Goal: Task Accomplishment & Management: Complete application form

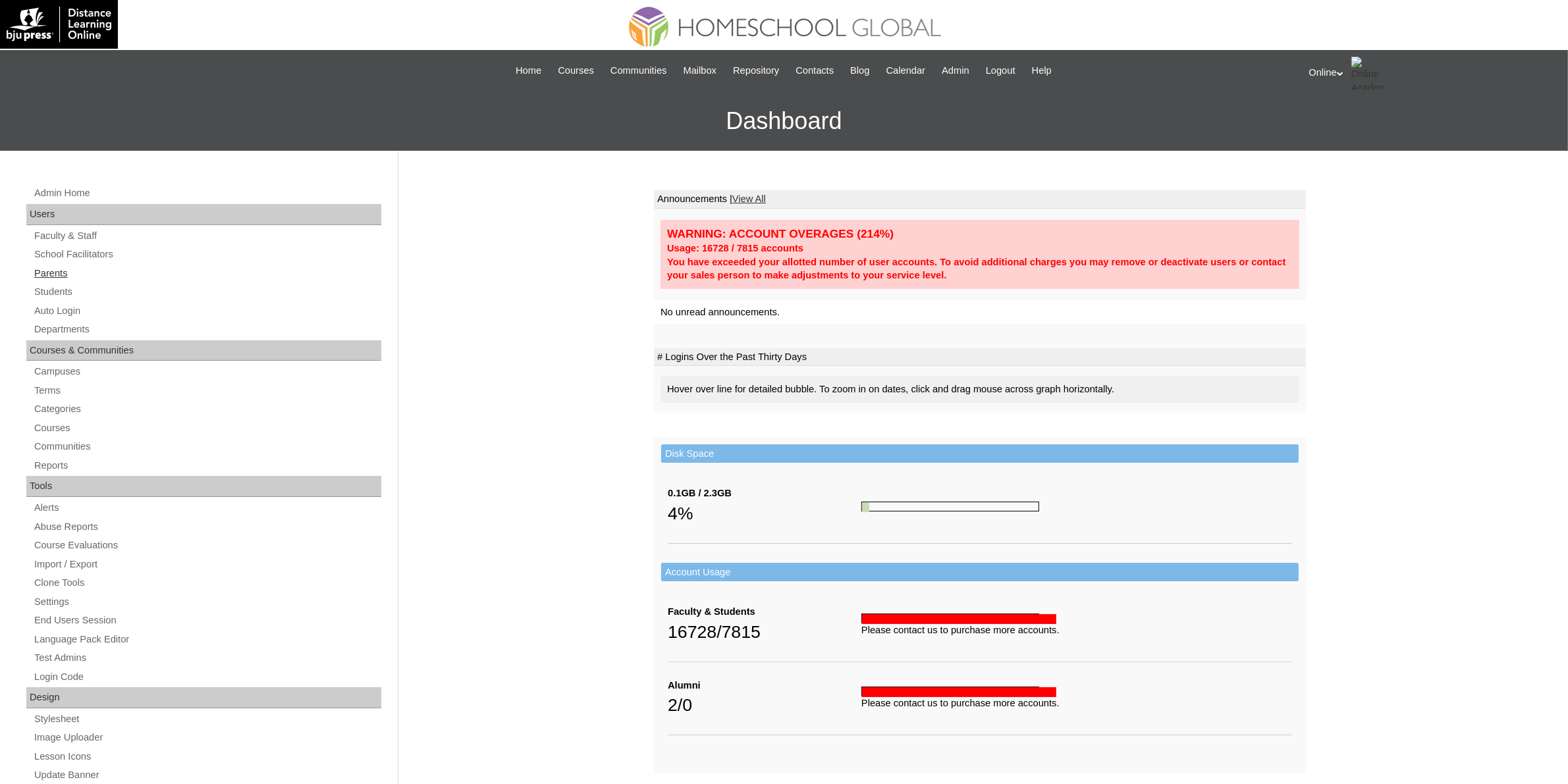
click at [60, 270] on link "Parents" at bounding box center [207, 273] width 348 height 16
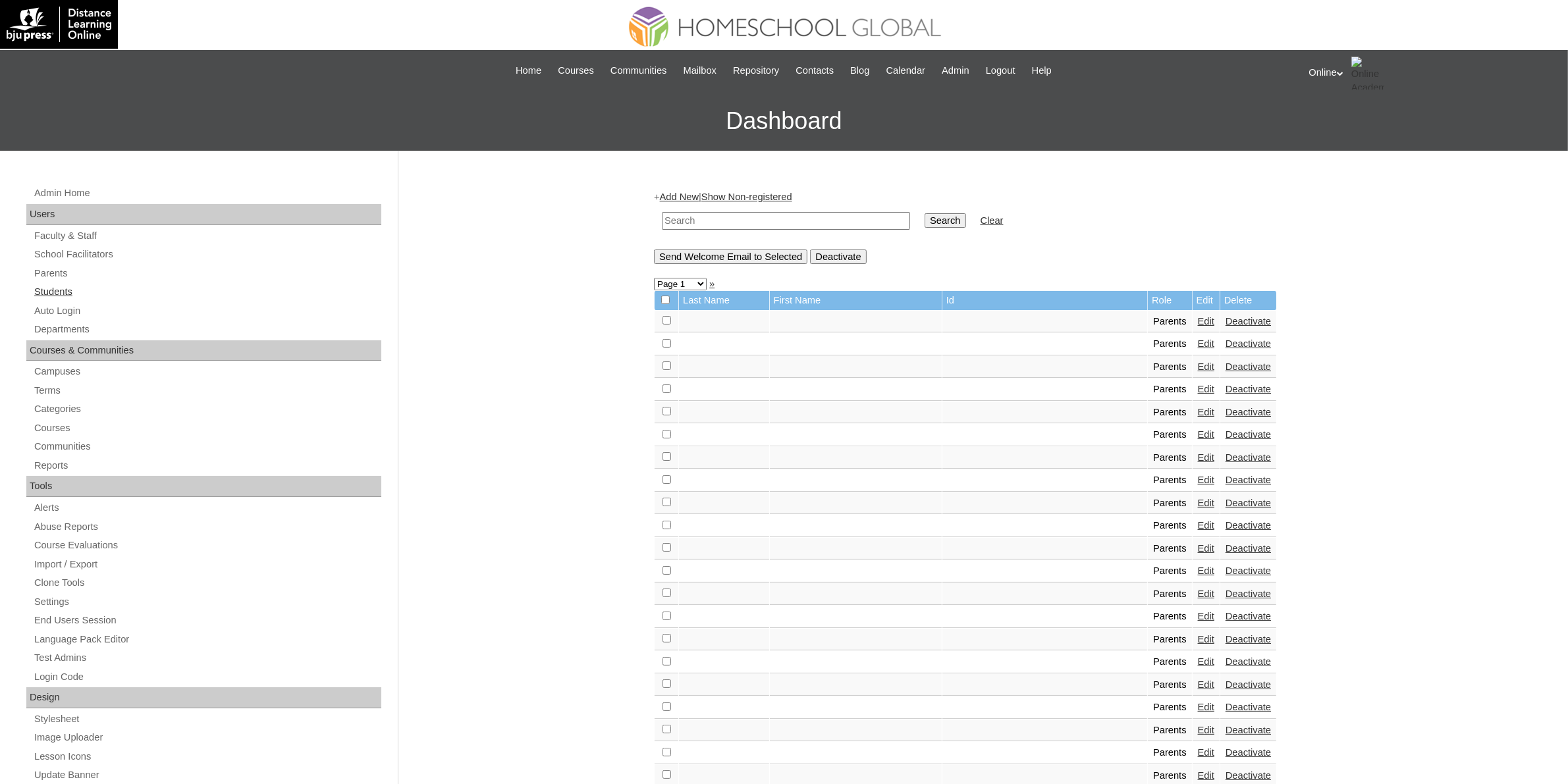
click at [67, 293] on link "Students" at bounding box center [207, 292] width 348 height 16
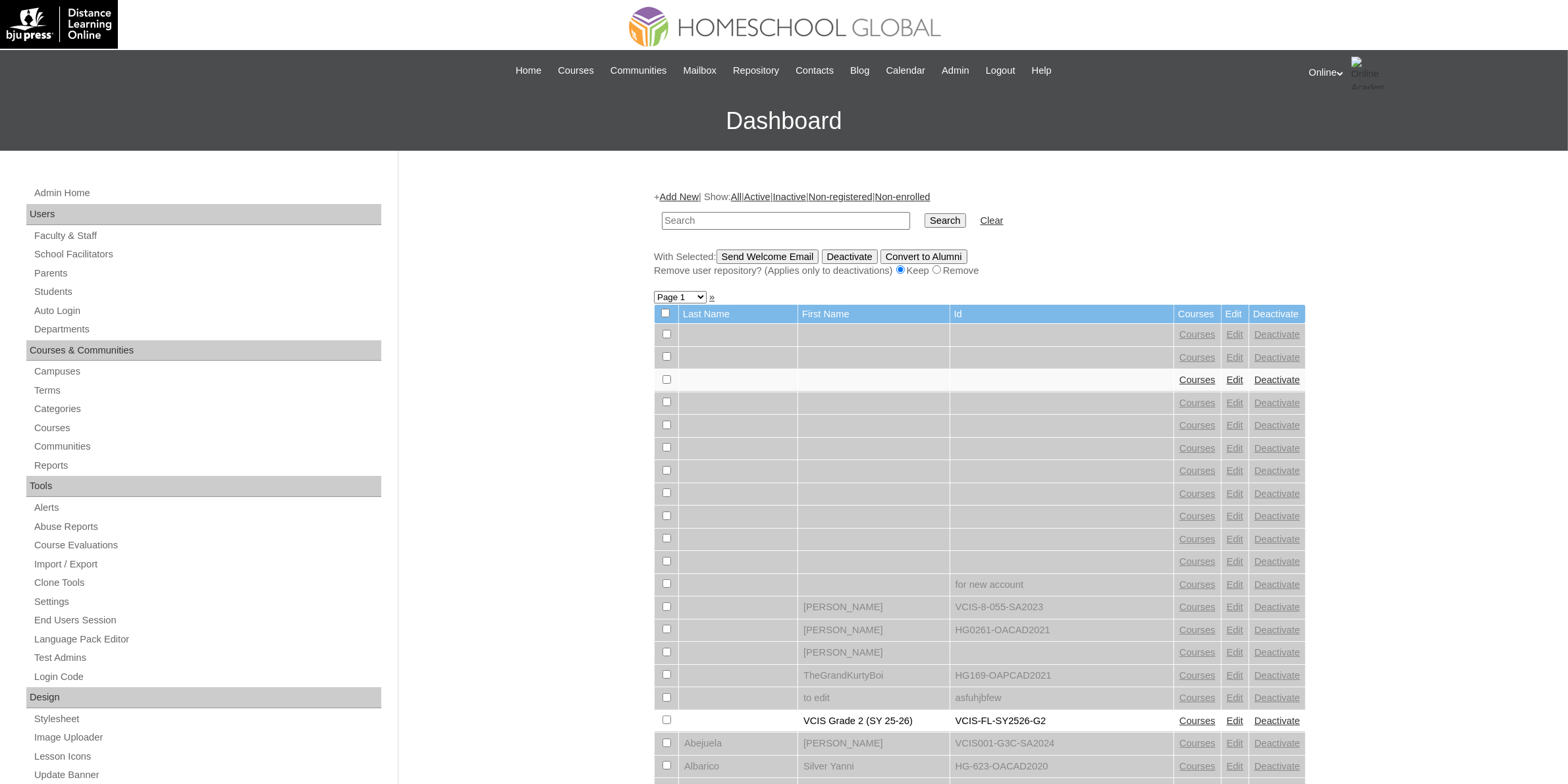
click at [780, 225] on input "text" at bounding box center [786, 221] width 248 height 18
paste input "VCIS017-9A-SA2025"
type input "VCIS017-9A-SA2025"
click at [924, 220] on input "Search" at bounding box center [945, 220] width 41 height 15
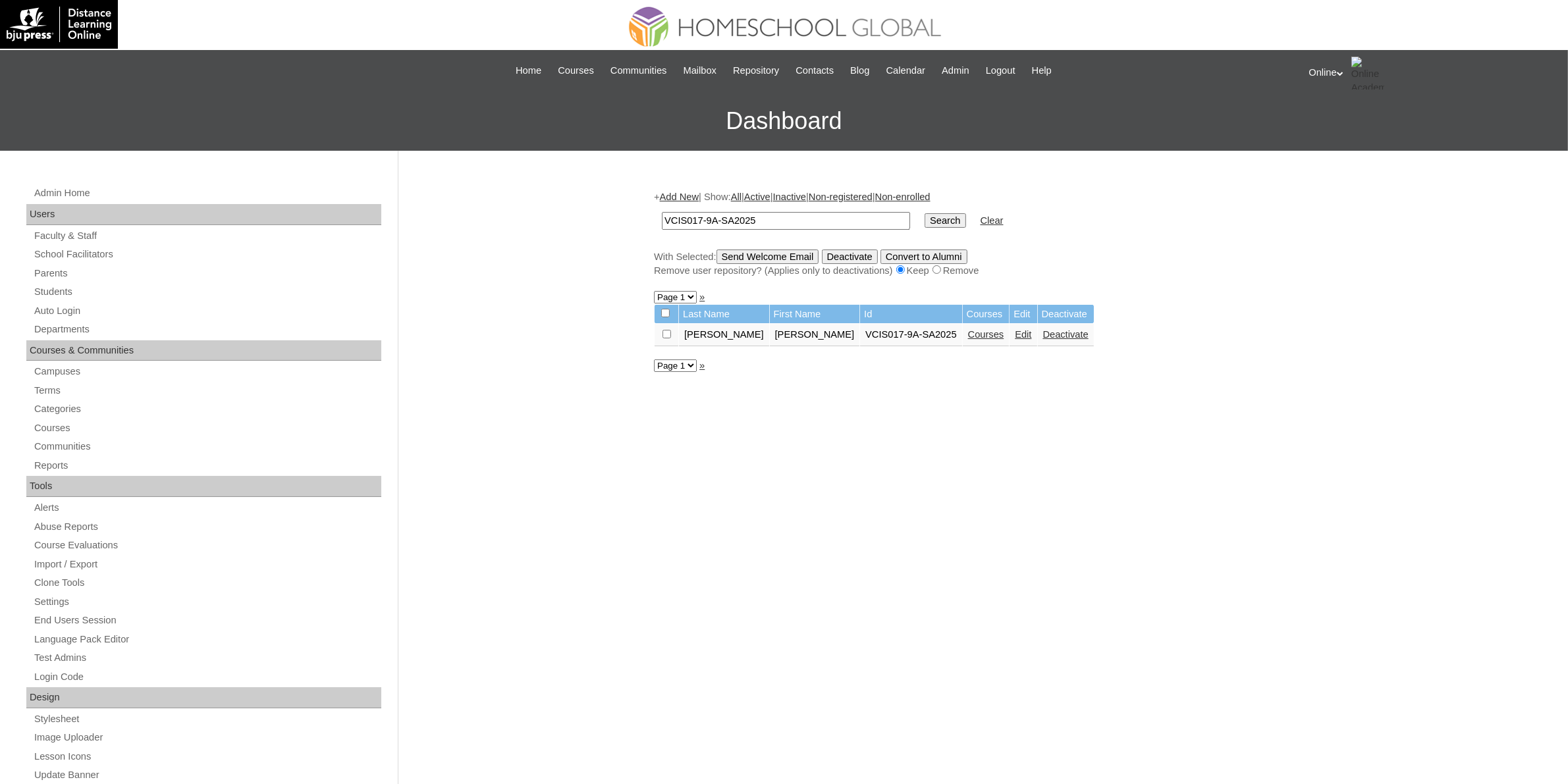
click at [1015, 333] on link "Edit" at bounding box center [1023, 334] width 16 height 10
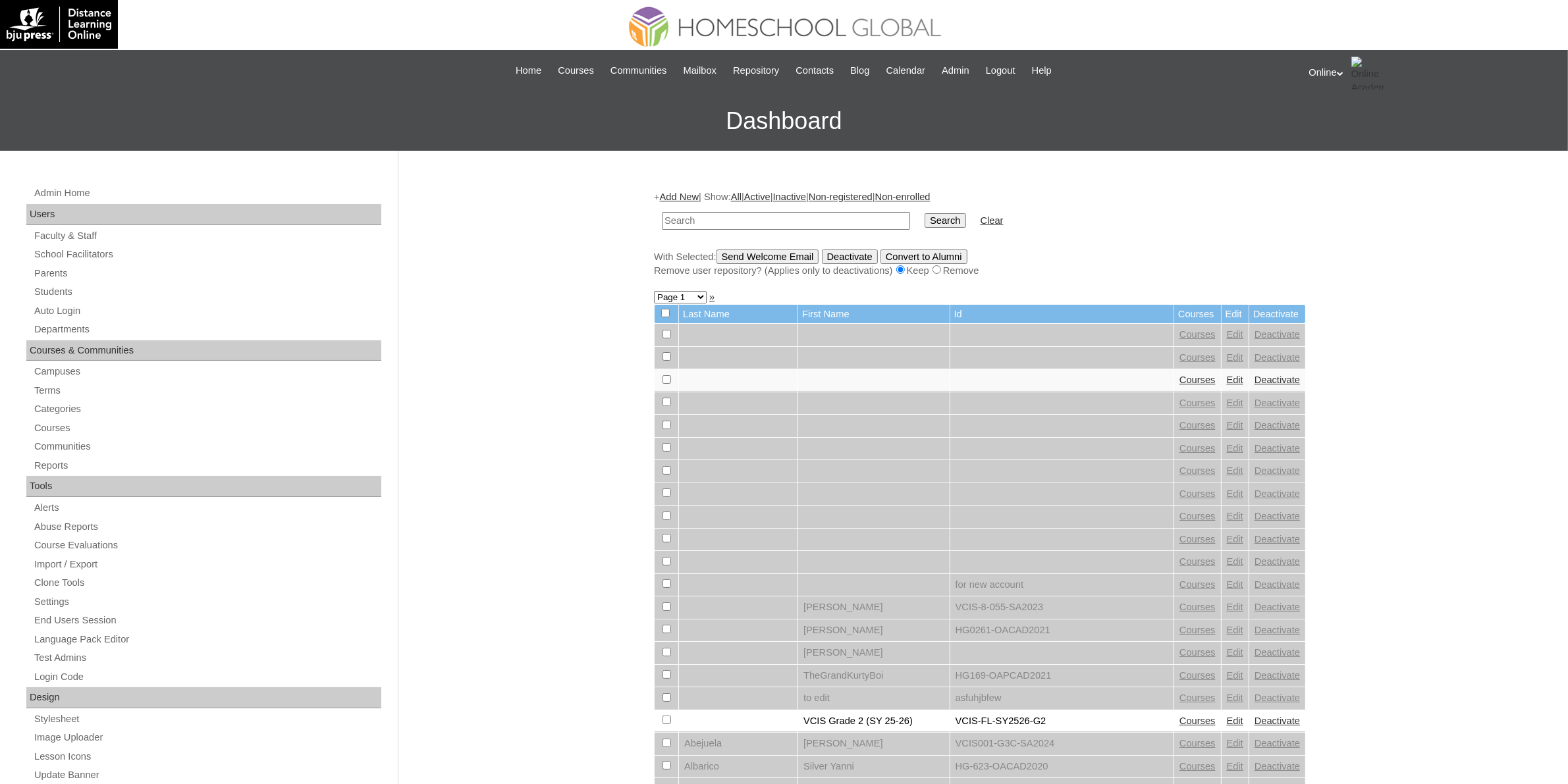
click at [708, 220] on input "text" at bounding box center [786, 221] width 248 height 18
paste input "VCIS017-9A-SA2025"
type input "VCIS017-9A-SA2025"
click at [924, 225] on input "Search" at bounding box center [945, 220] width 41 height 15
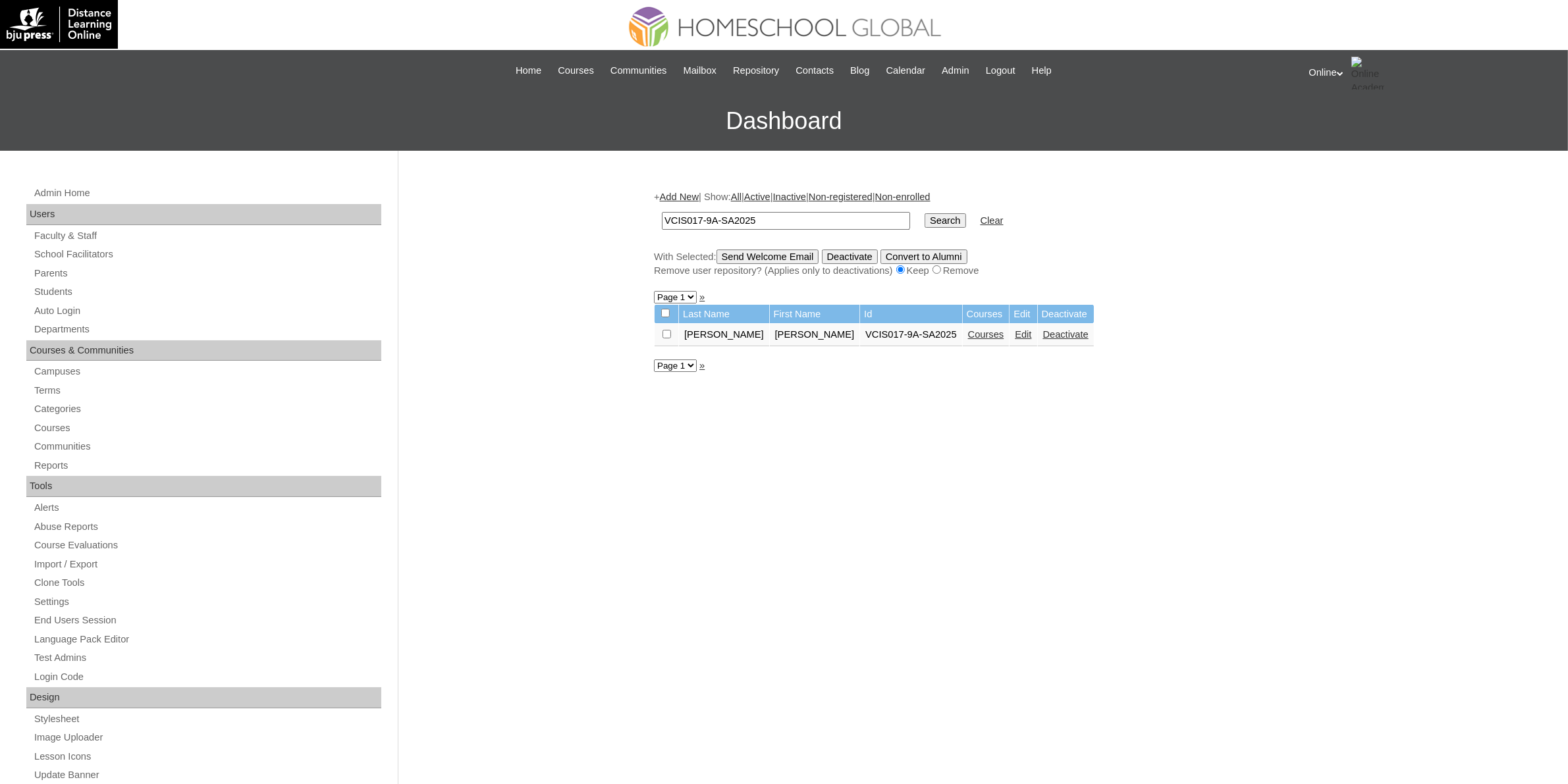
click at [968, 330] on link "Courses" at bounding box center [985, 334] width 36 height 10
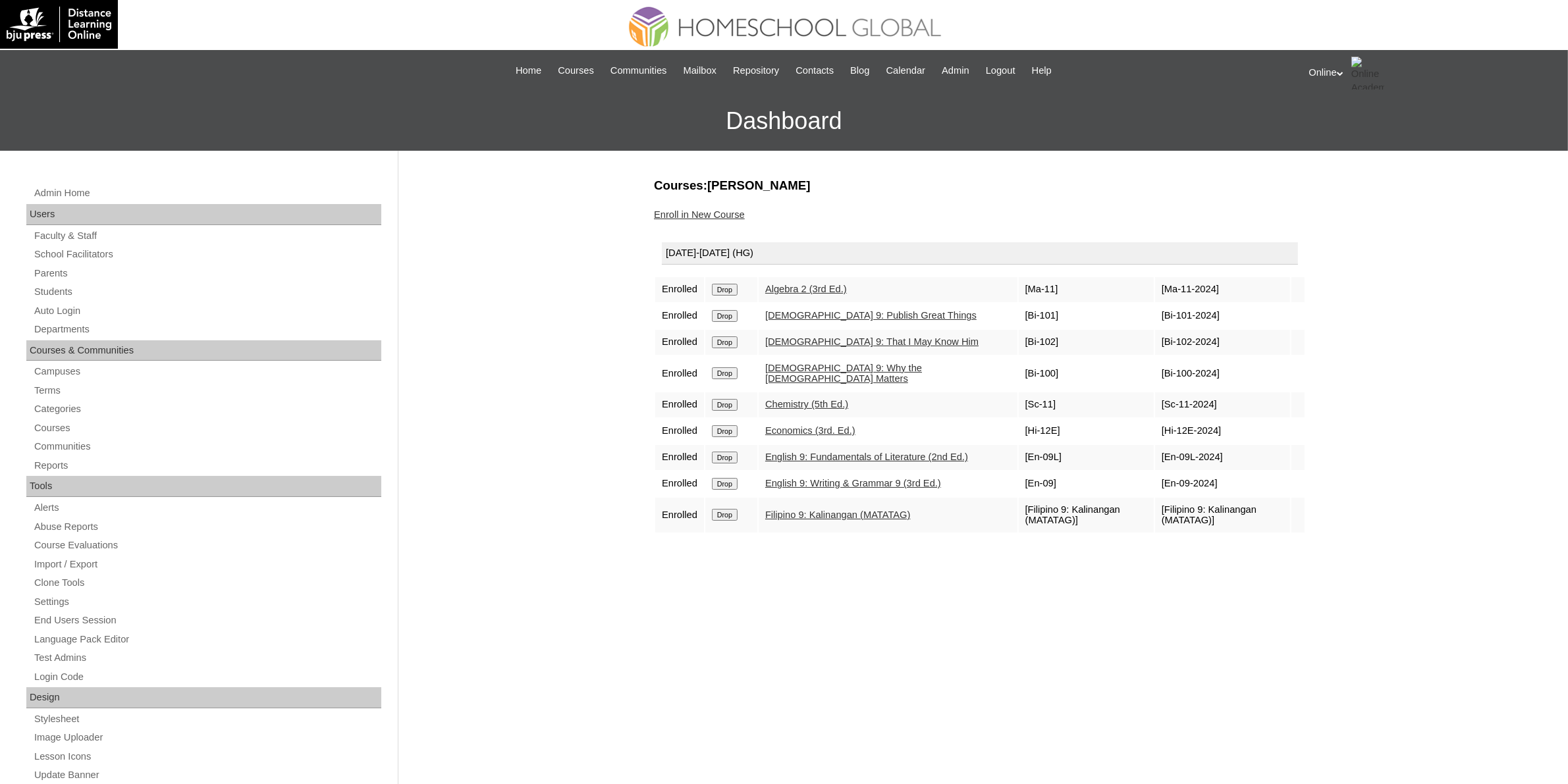
click at [715, 215] on link "Enroll in New Course" at bounding box center [700, 215] width 91 height 10
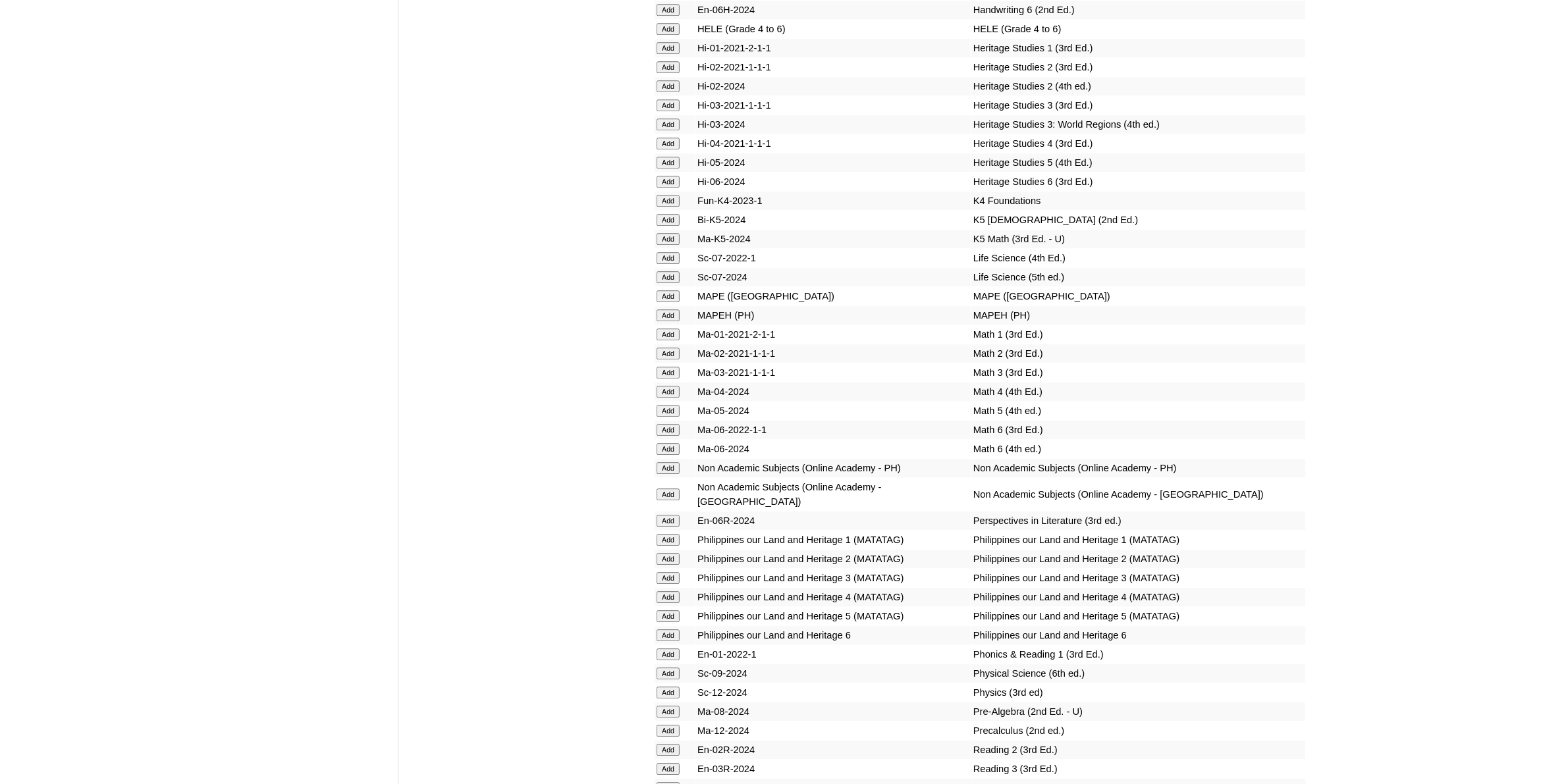
scroll to position [4692, 0]
click at [669, 460] on input "Add" at bounding box center [667, 466] width 23 height 12
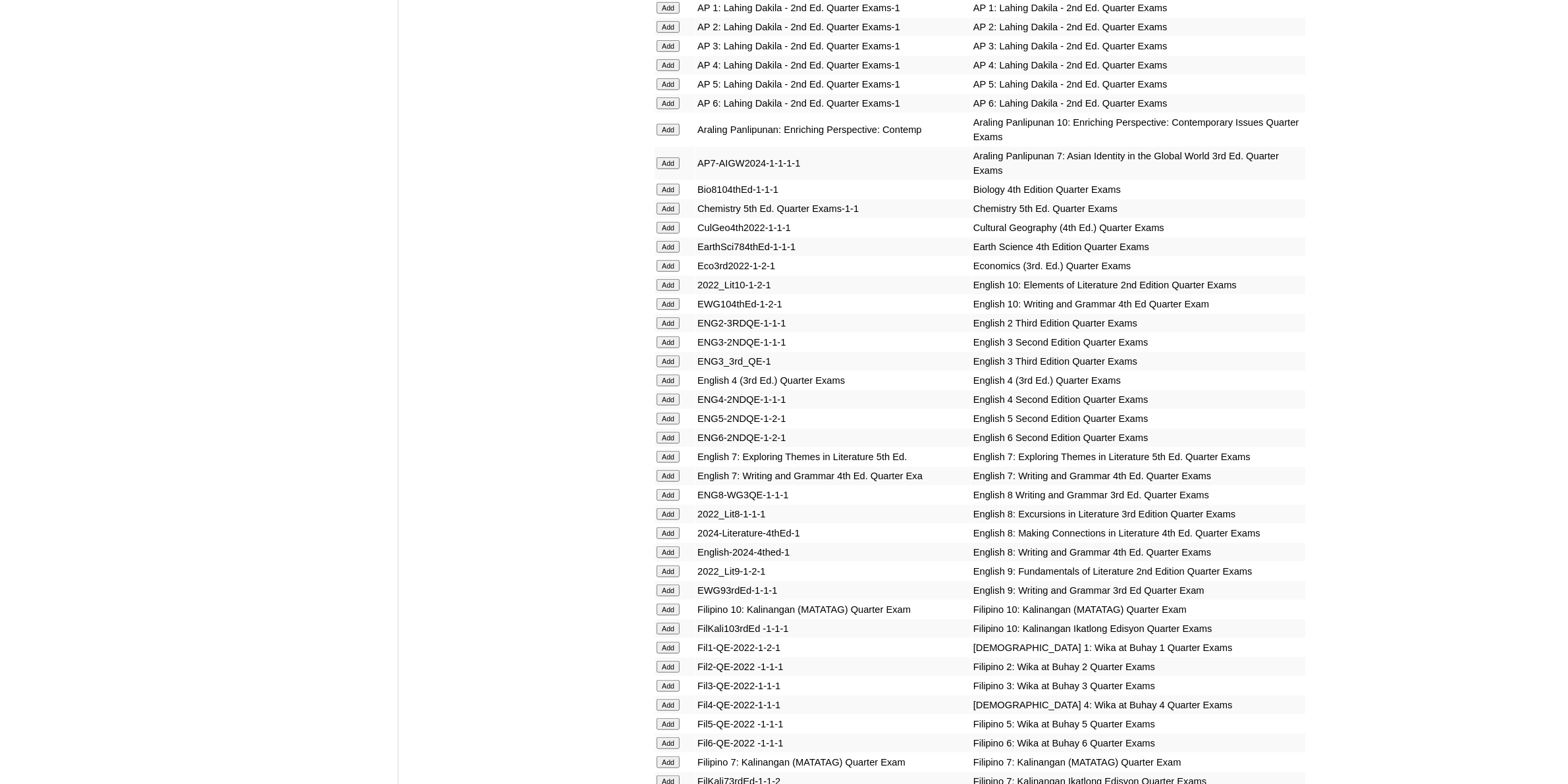
scroll to position [1317, 0]
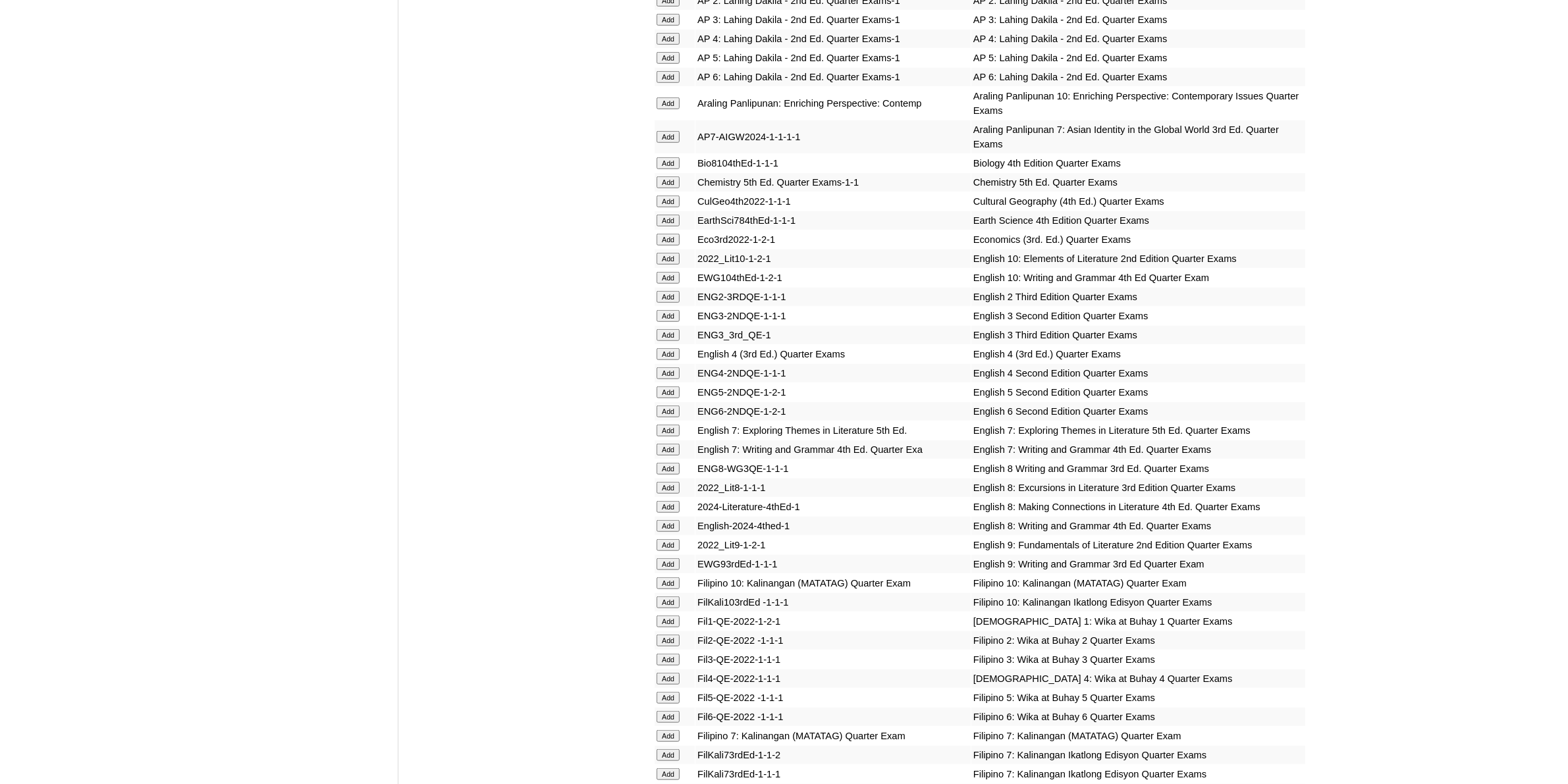
click at [665, 558] on input "Add" at bounding box center [667, 564] width 23 height 12
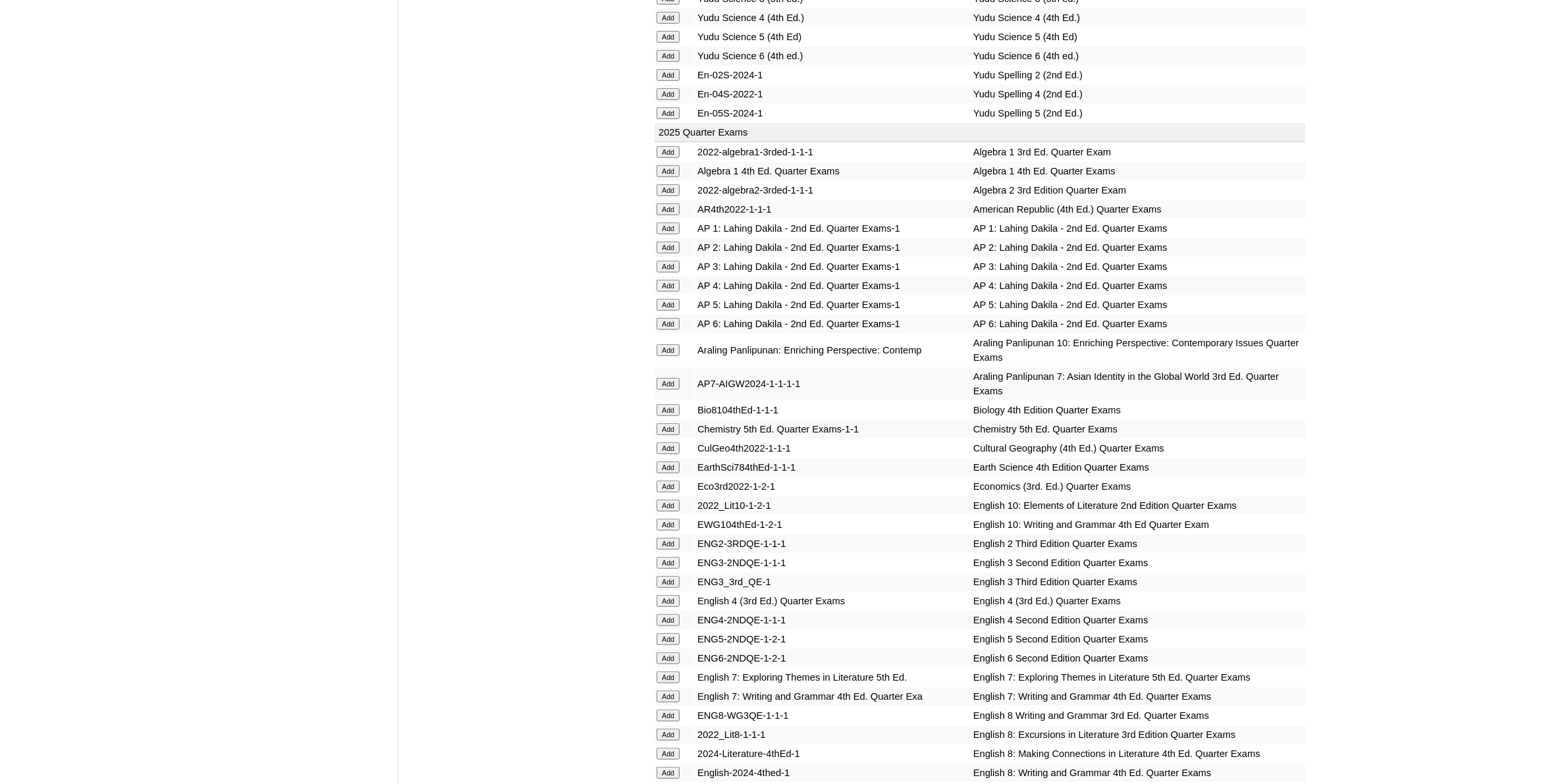
scroll to position [1317, 0]
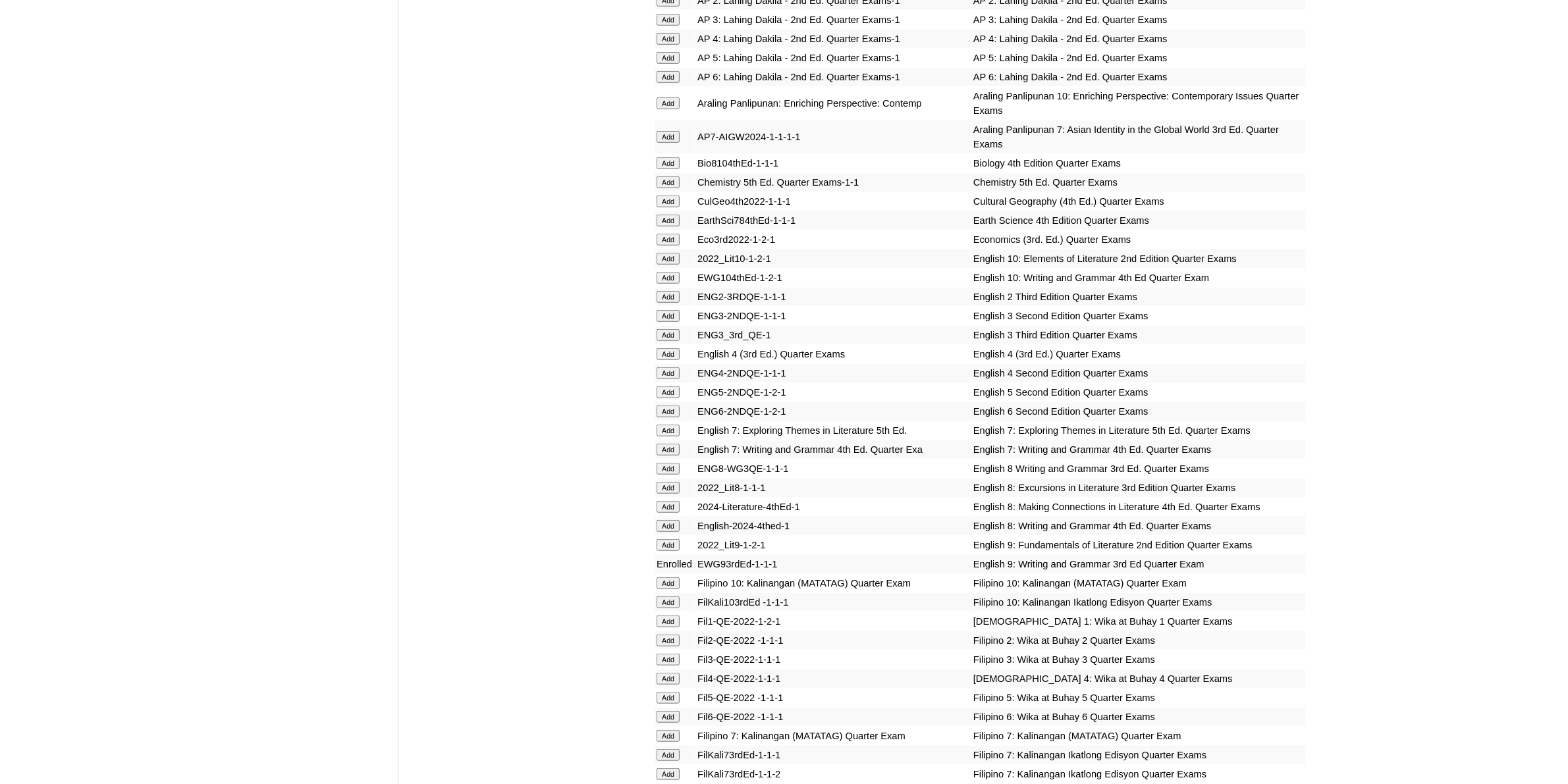
click at [674, 539] on input "Add" at bounding box center [667, 545] width 23 height 12
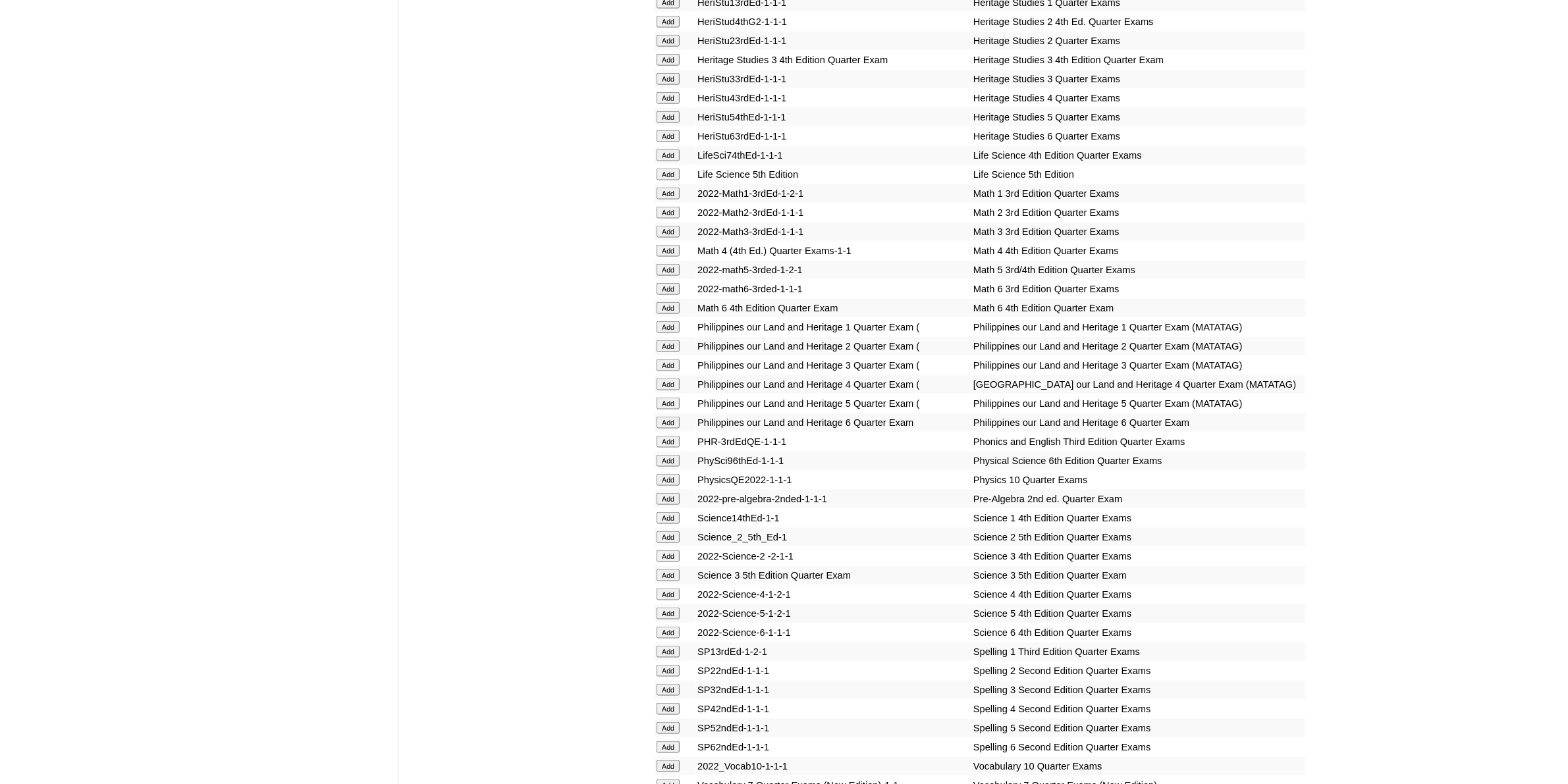
scroll to position [2387, 0]
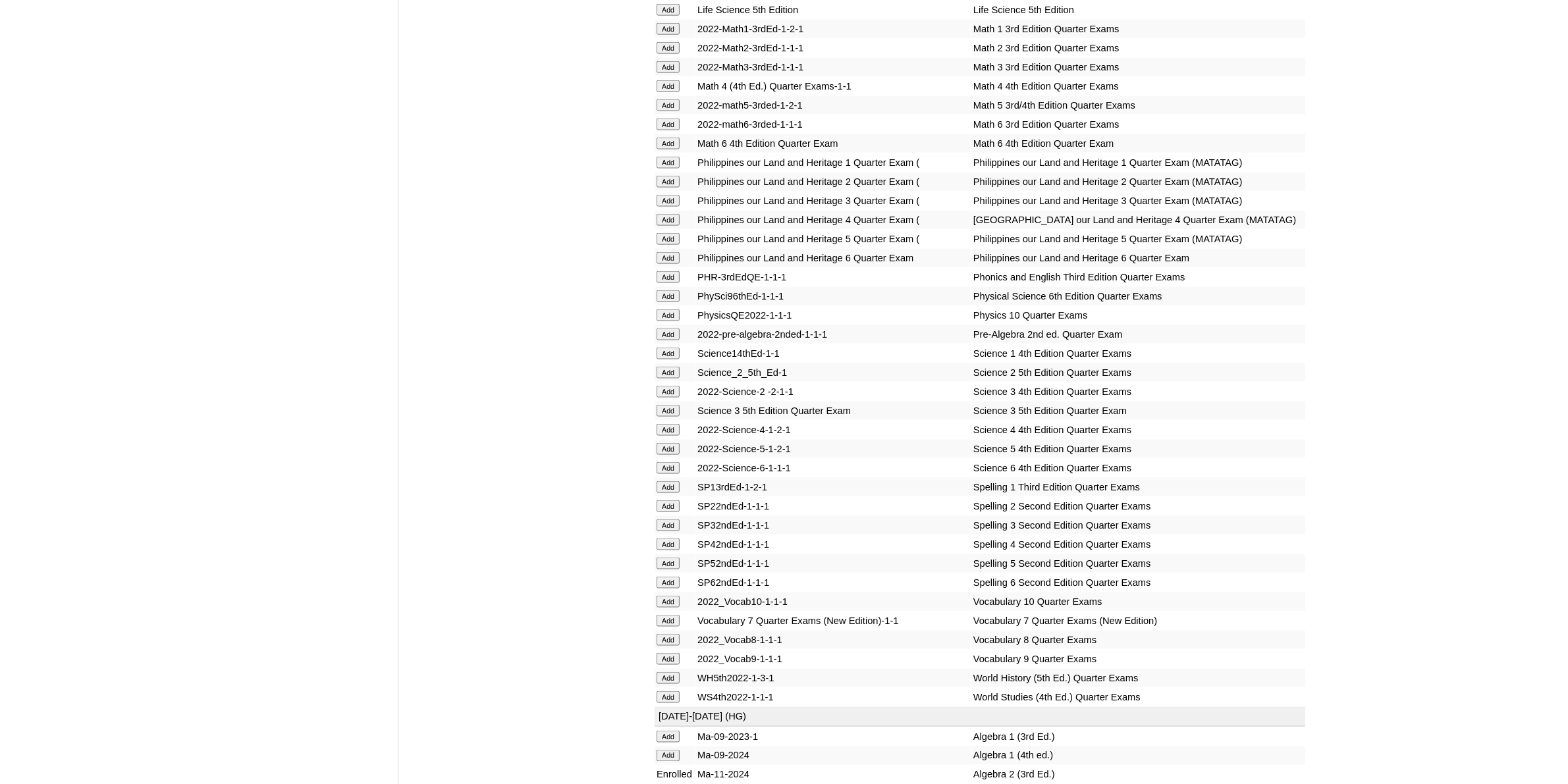
click at [669, 653] on input "Add" at bounding box center [667, 659] width 23 height 12
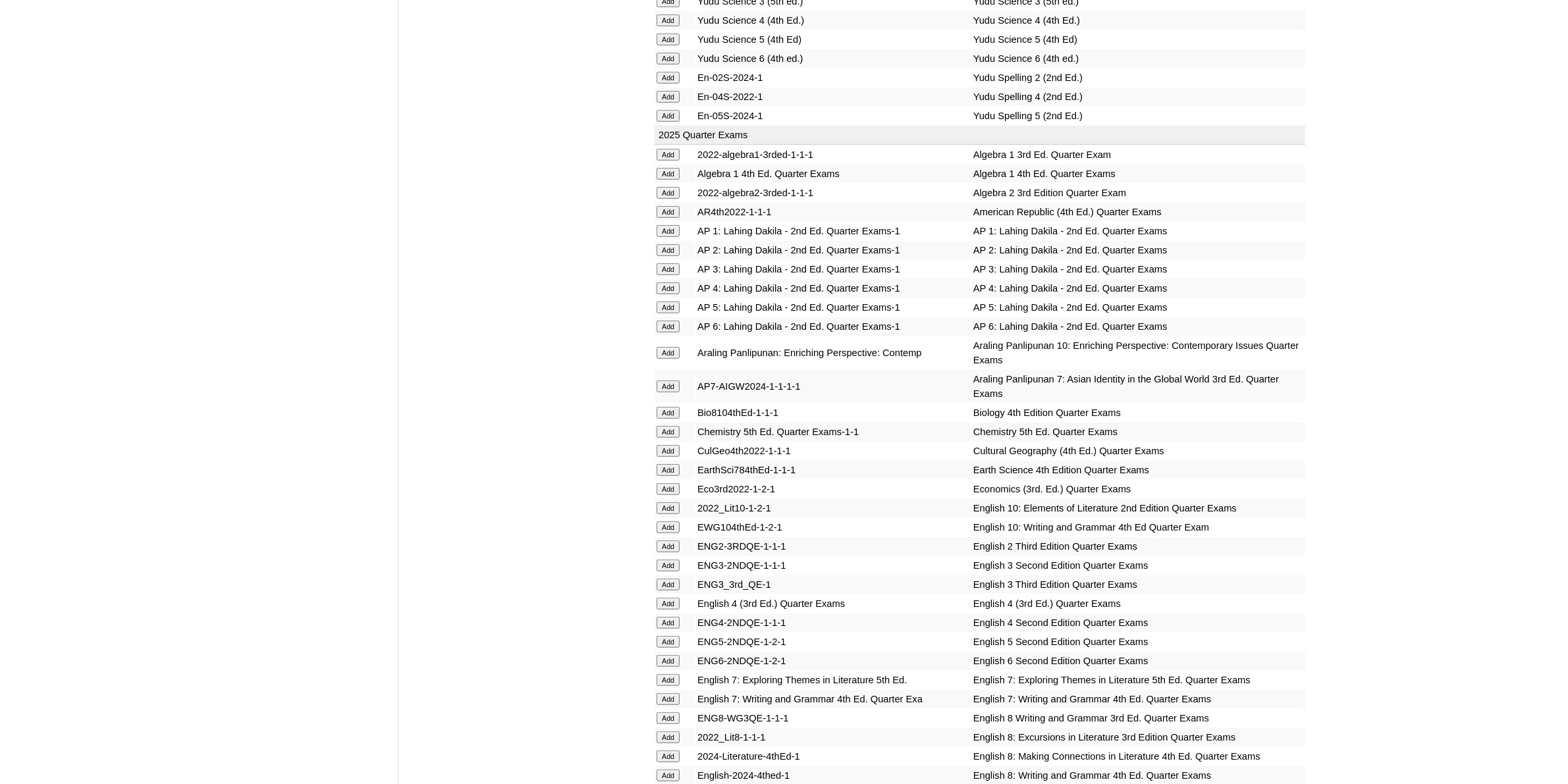
scroll to position [1152, 0]
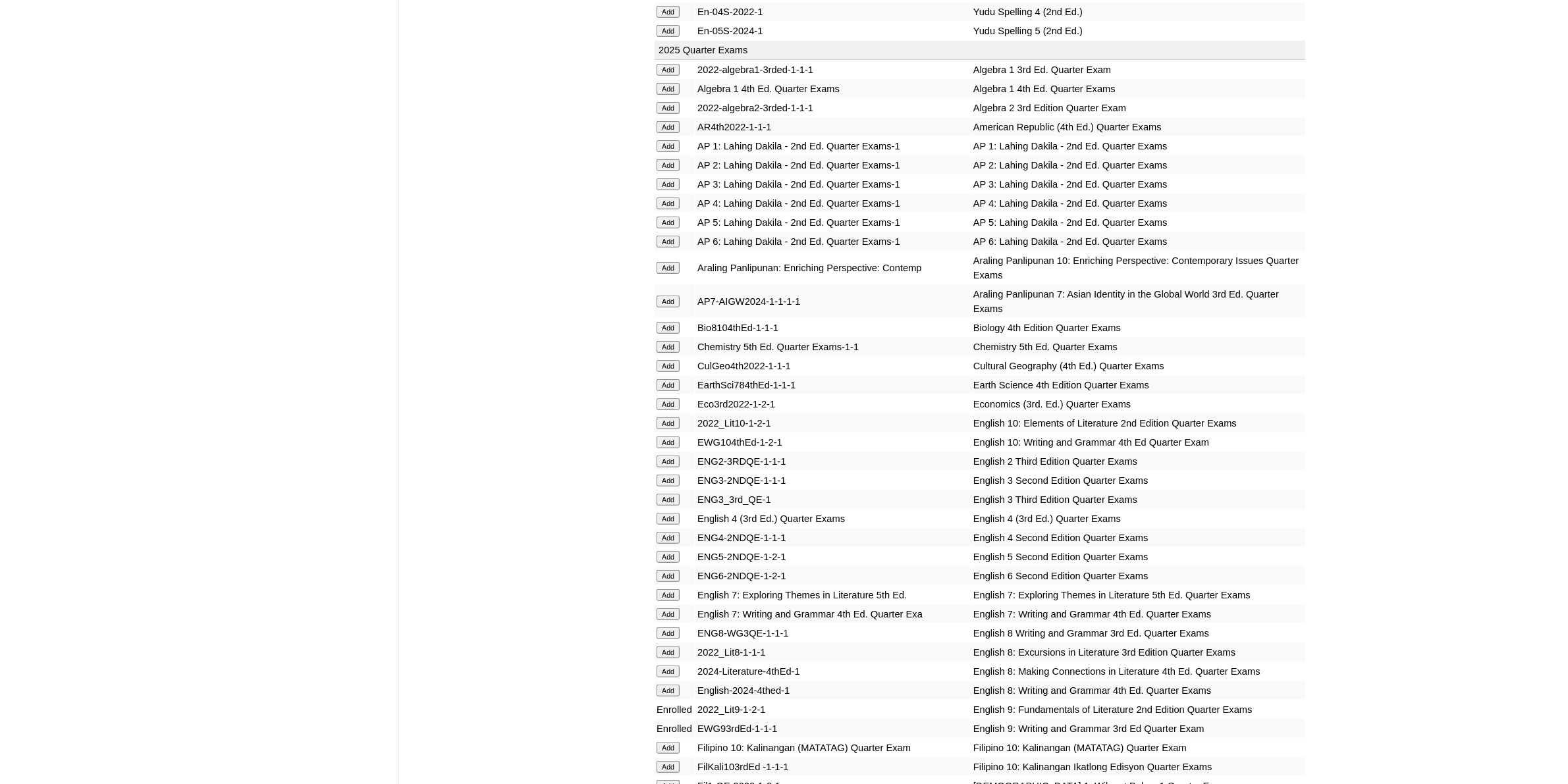
click at [674, 341] on input "Add" at bounding box center [667, 347] width 23 height 12
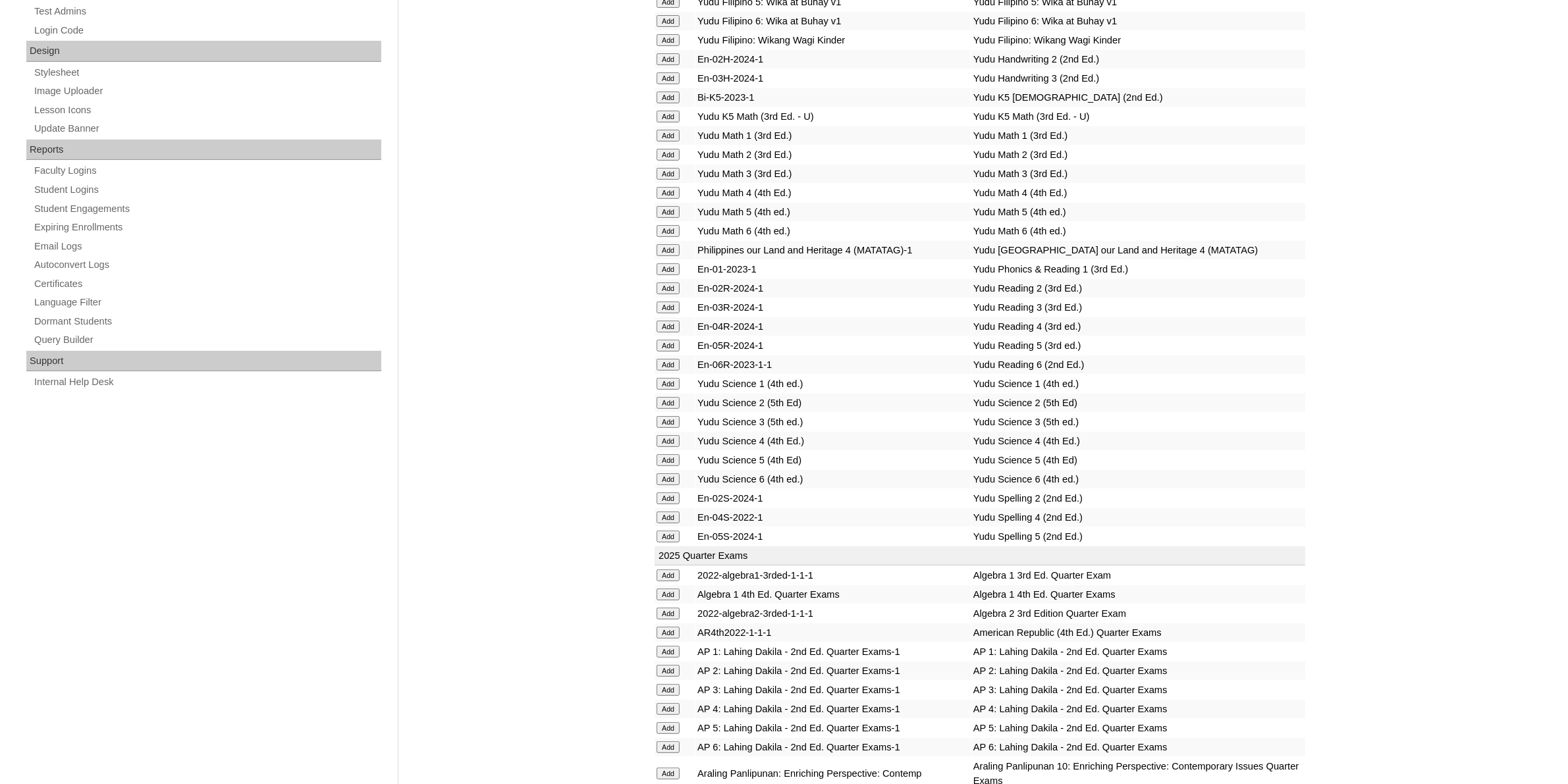
scroll to position [658, 0]
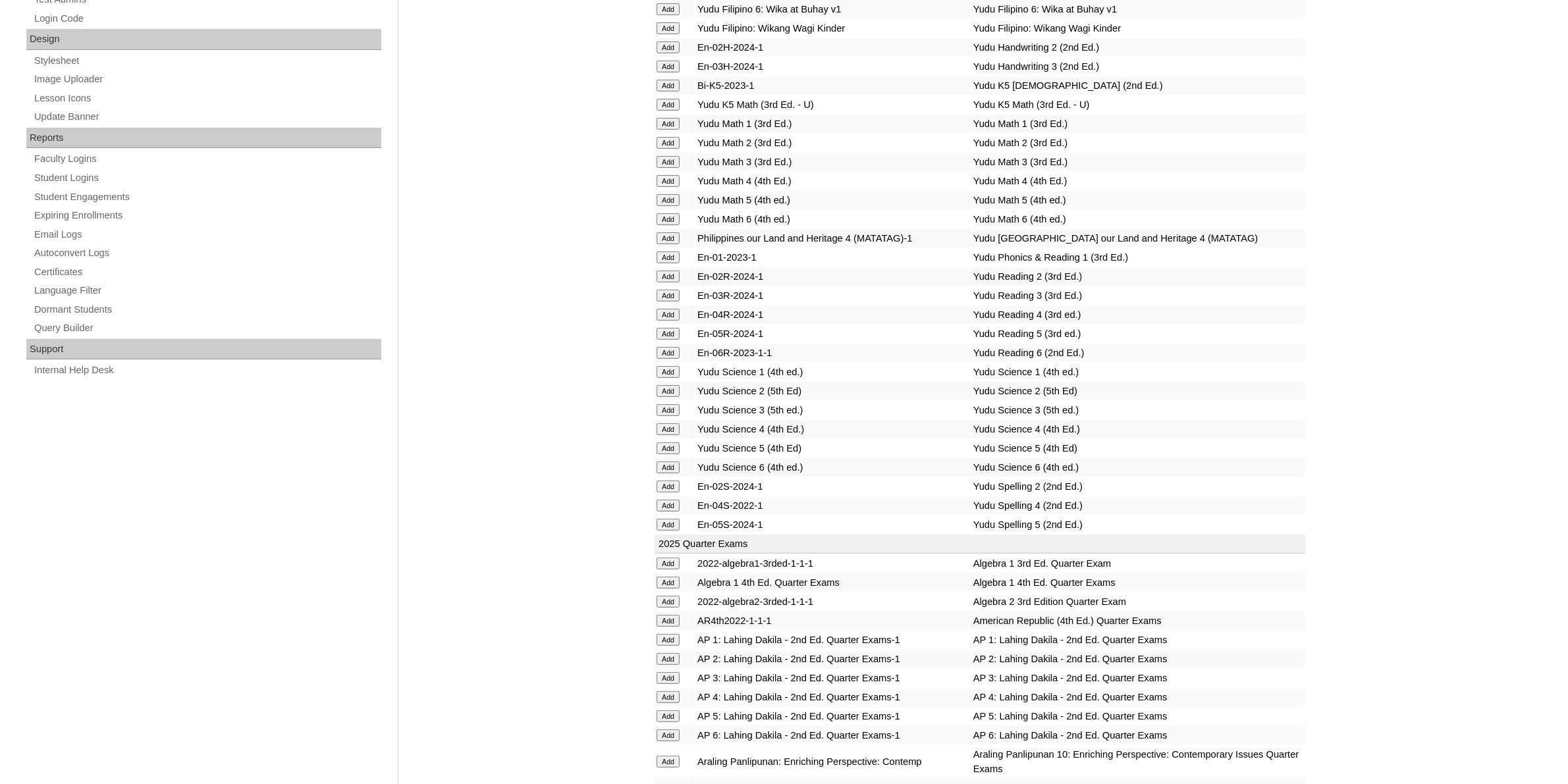
click at [673, 596] on input "Add" at bounding box center [667, 602] width 23 height 12
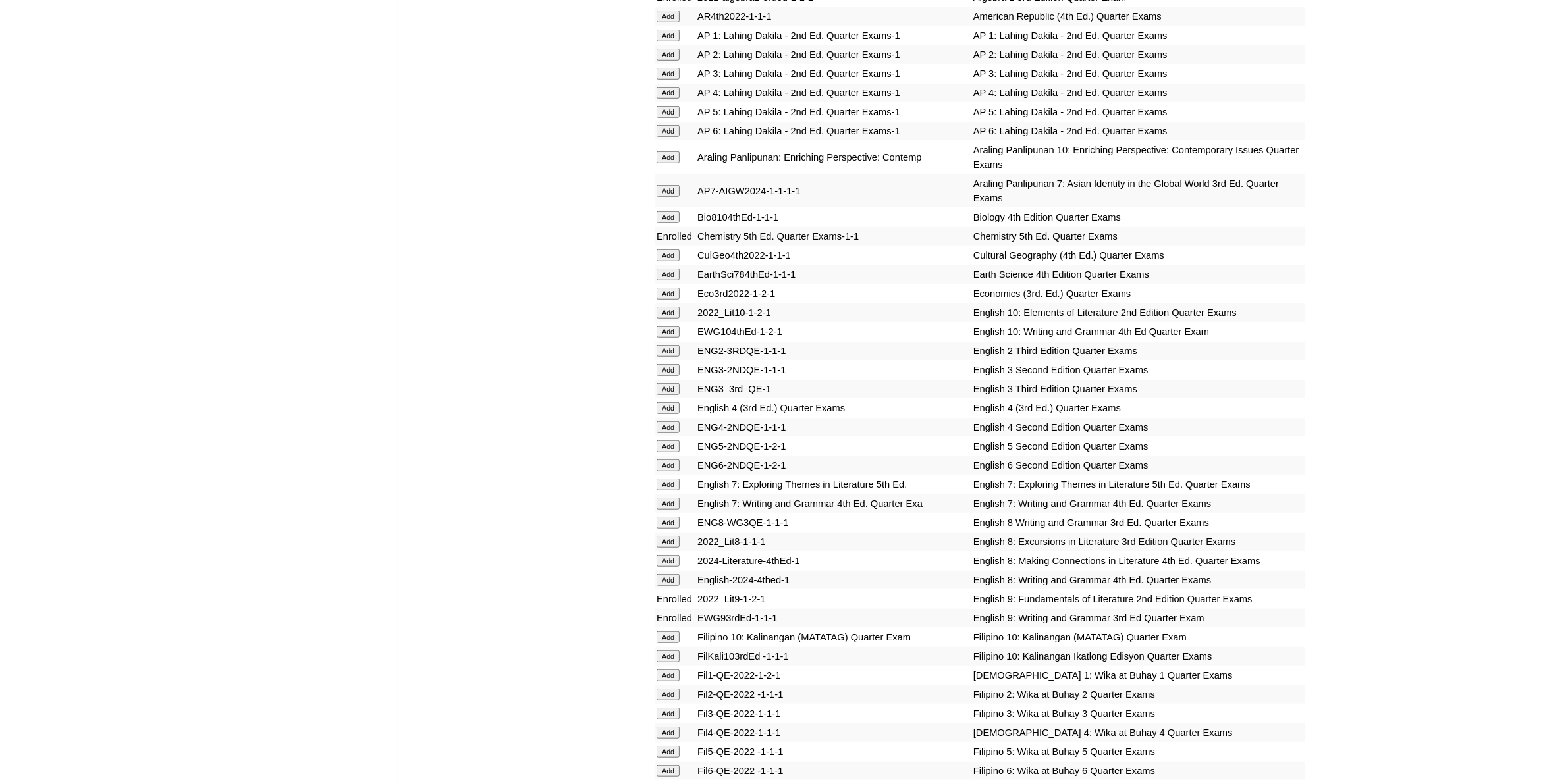
scroll to position [1234, 0]
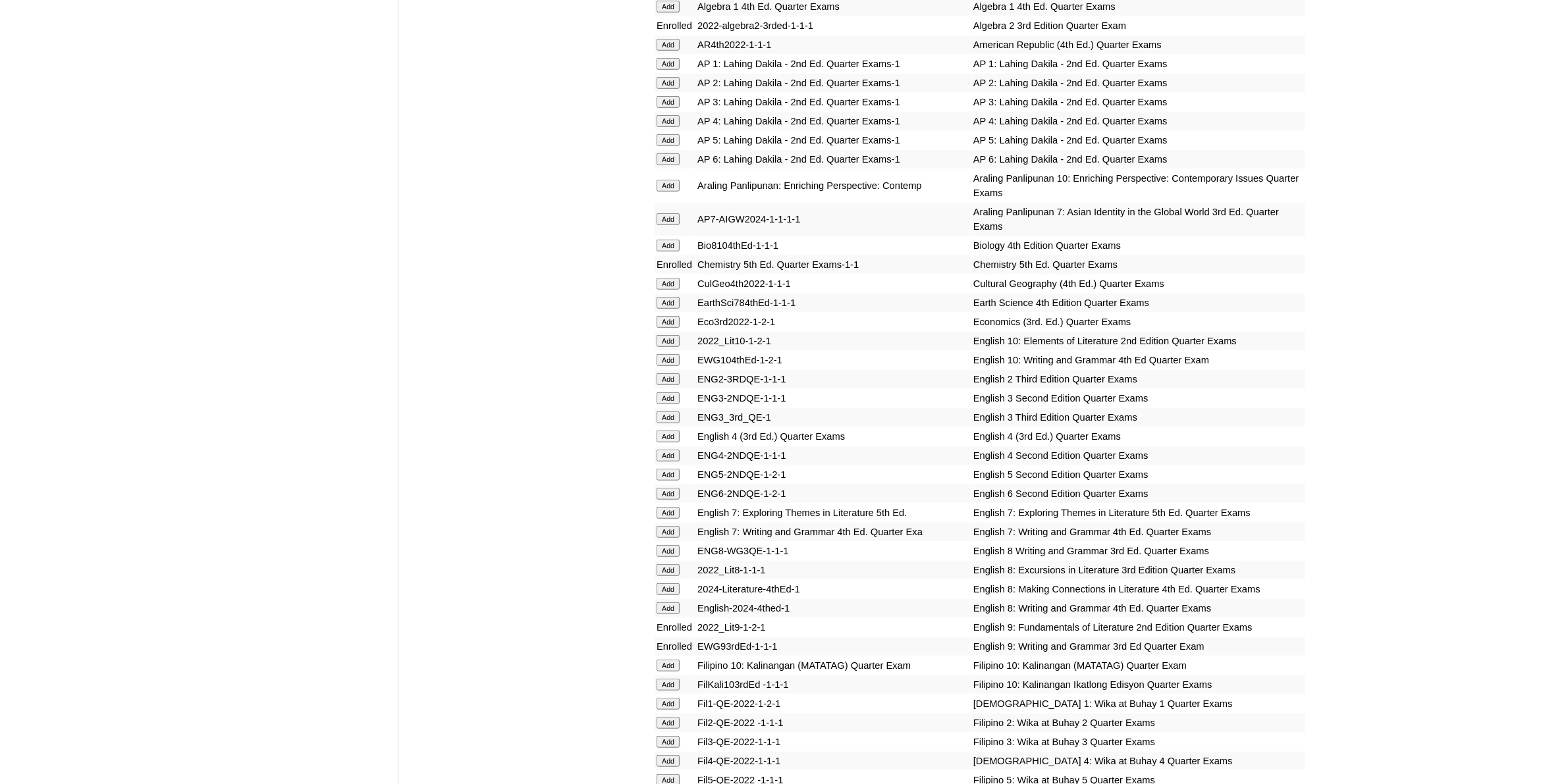
click at [677, 316] on input "Add" at bounding box center [667, 322] width 23 height 12
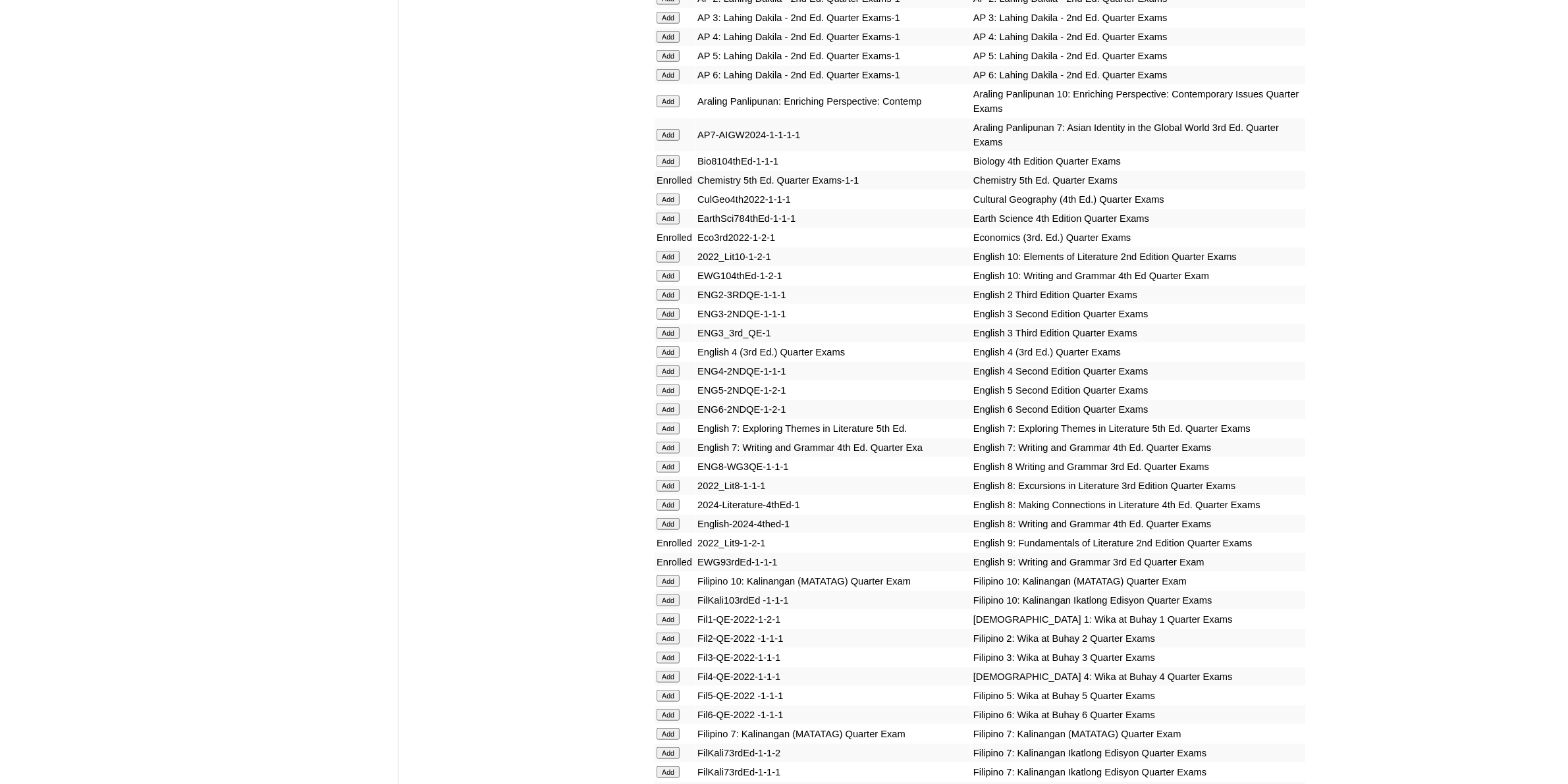
scroll to position [1399, 0]
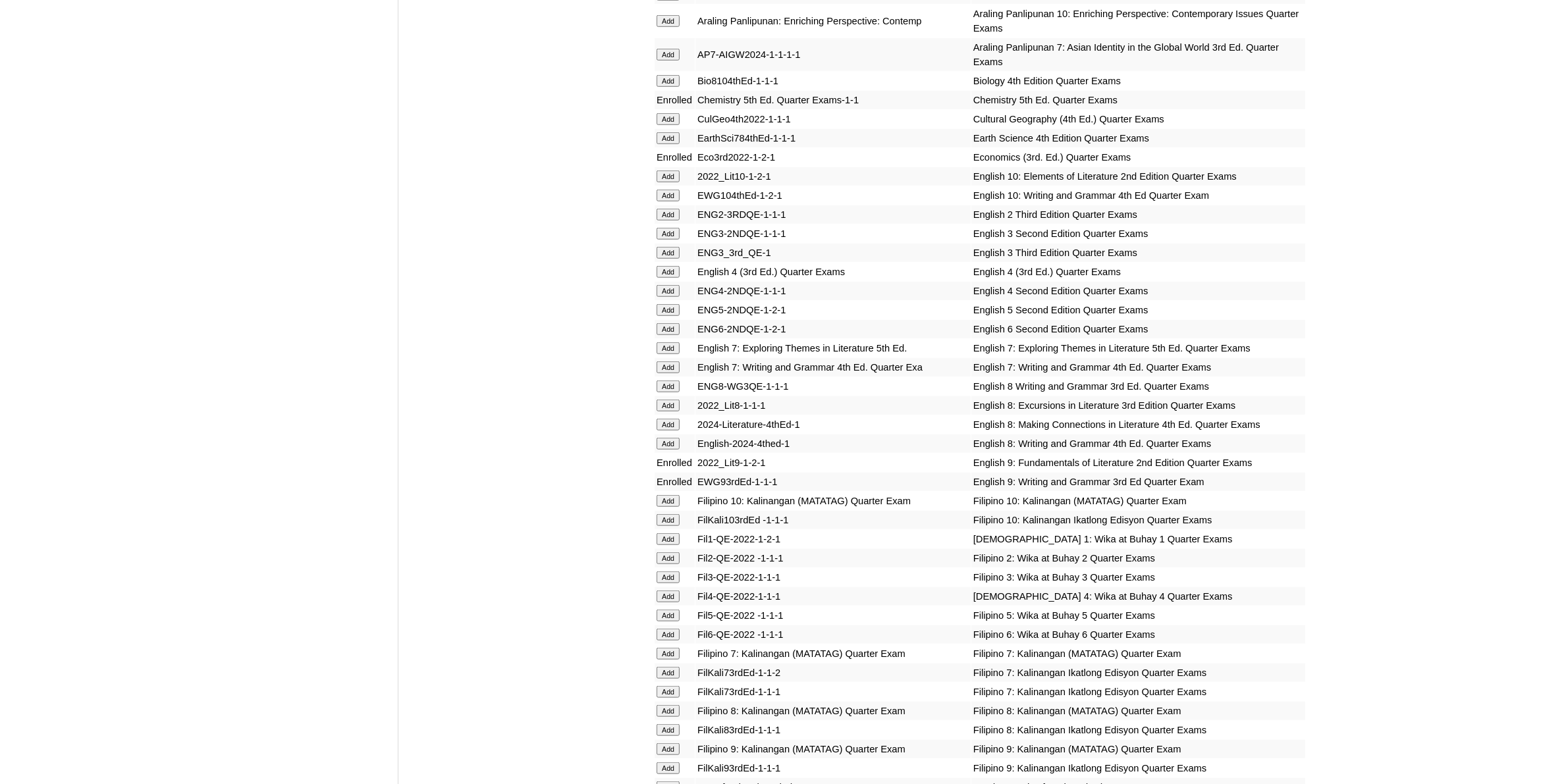
click at [672, 744] on input "Add" at bounding box center [667, 749] width 23 height 12
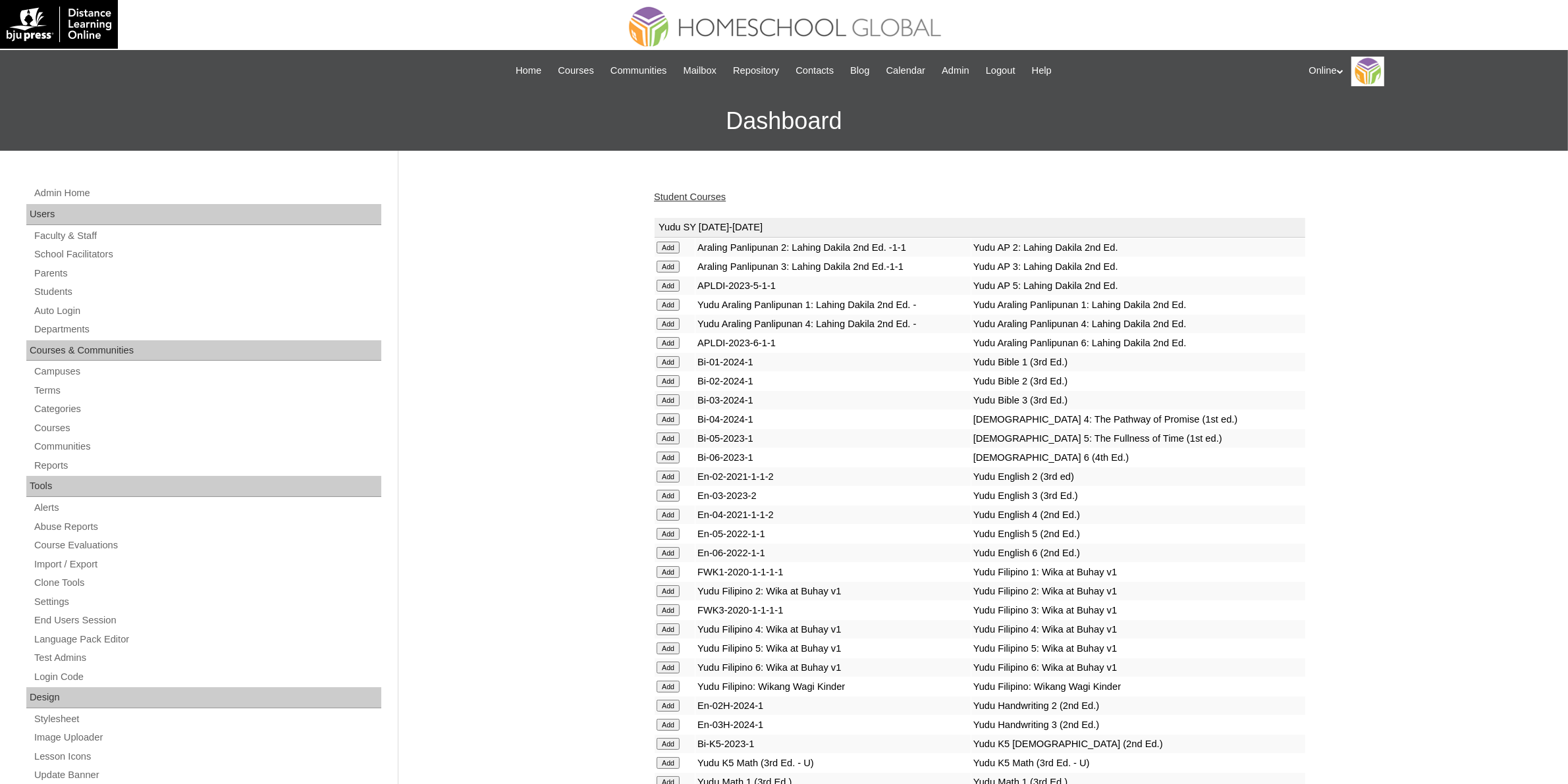
click at [723, 199] on link "Student Courses" at bounding box center [690, 197] width 72 height 10
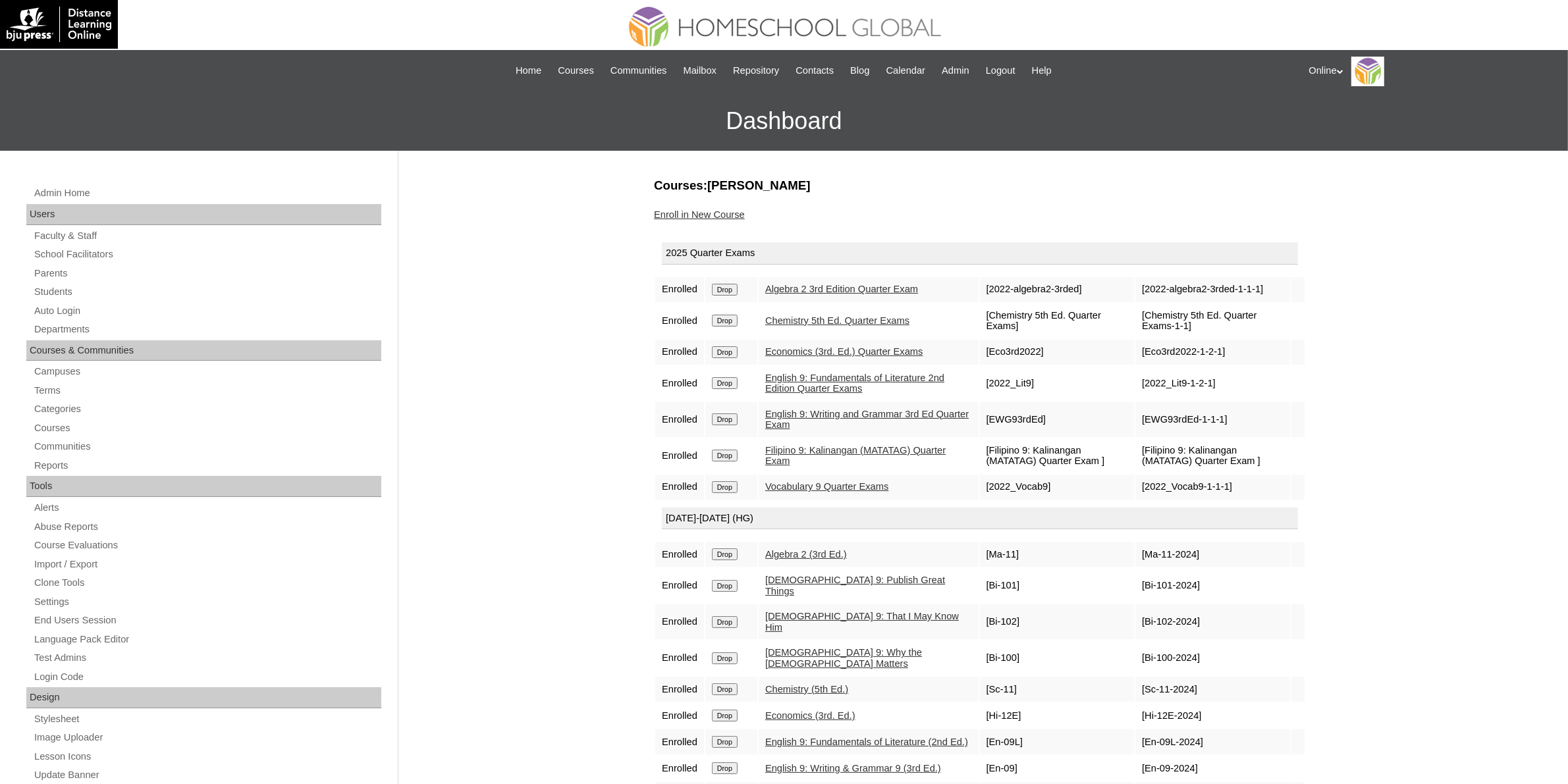
scroll to position [82, 0]
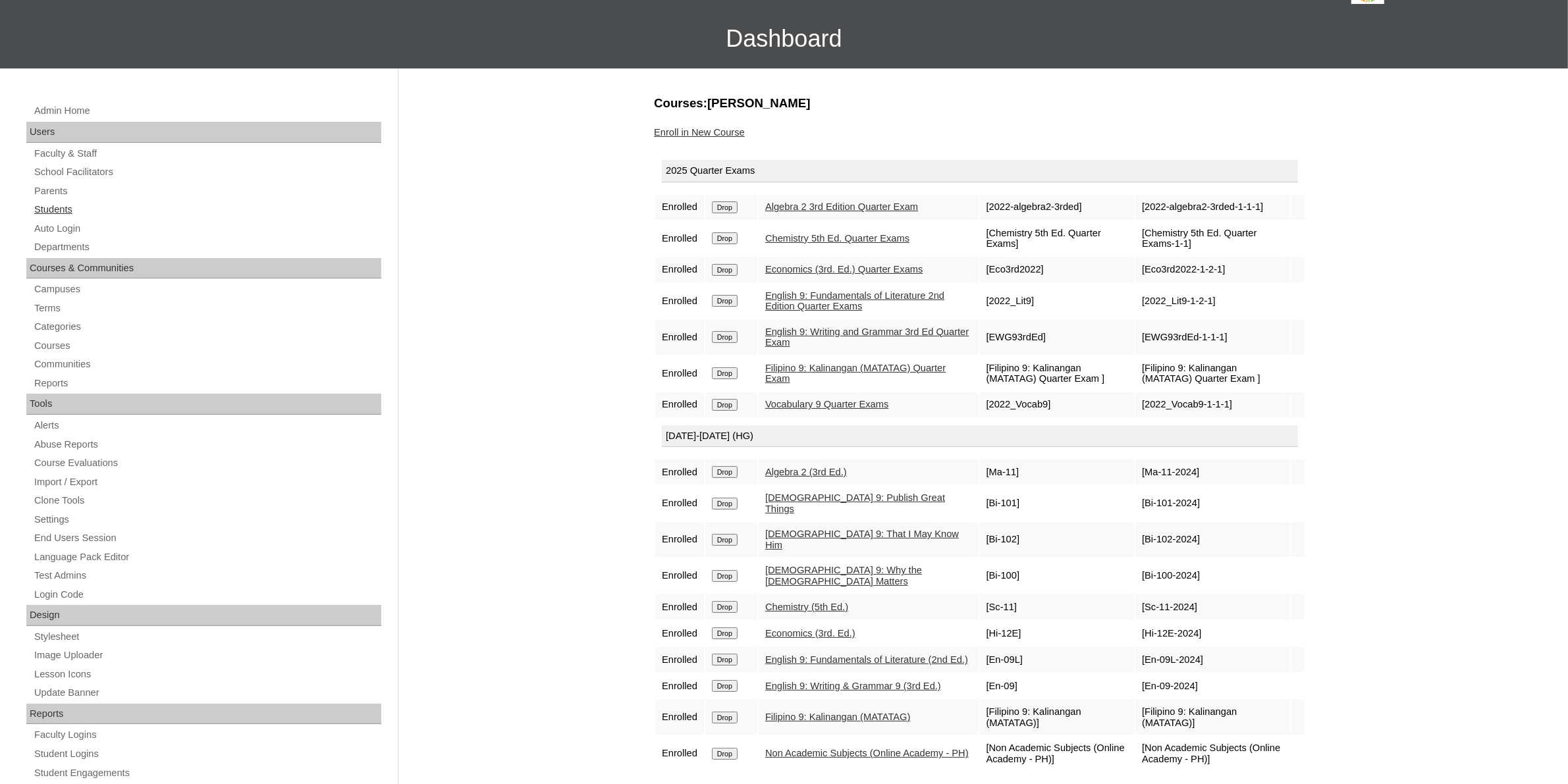
click at [65, 204] on link "Students" at bounding box center [207, 209] width 348 height 16
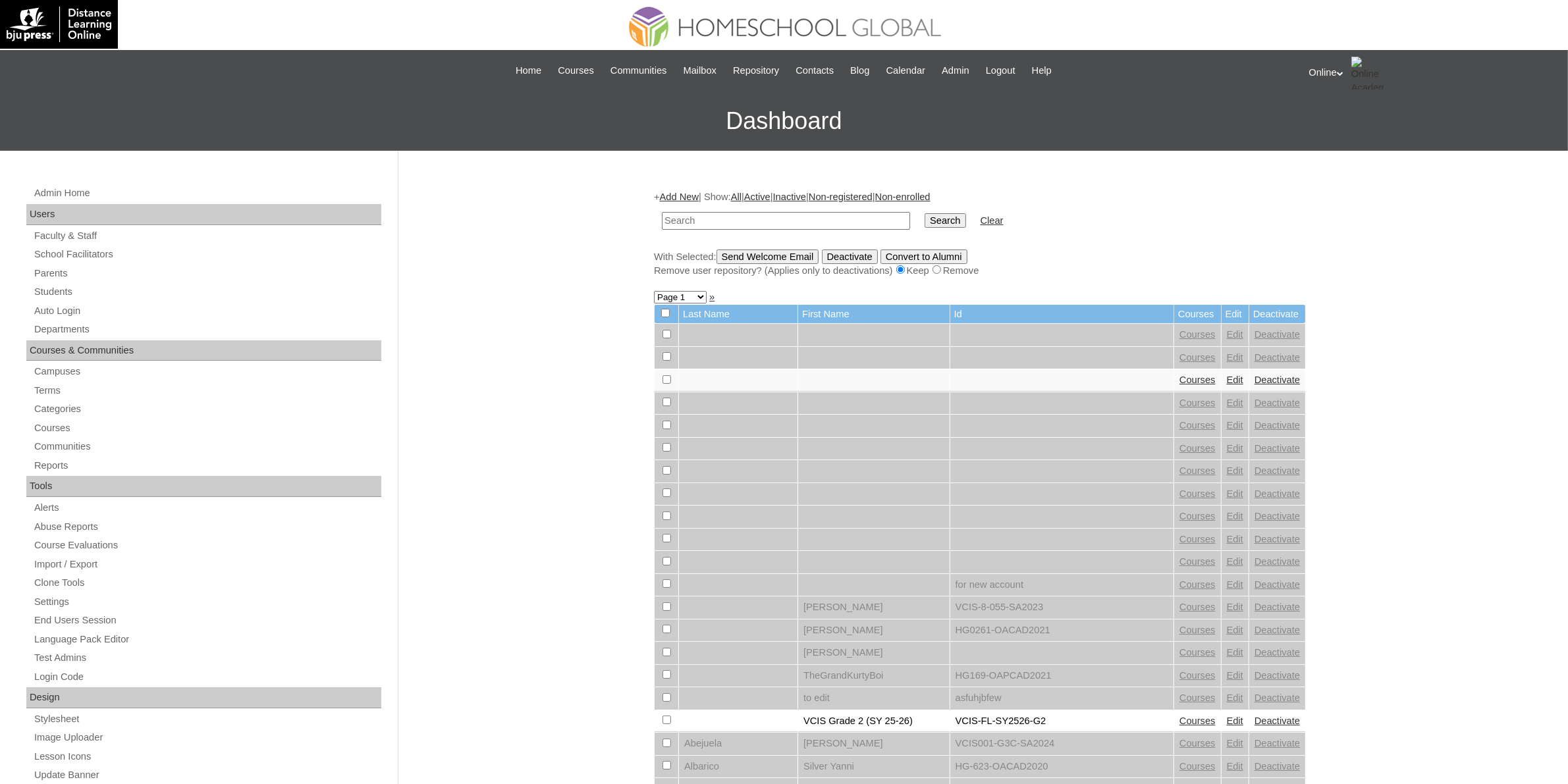
click at [782, 217] on input "text" at bounding box center [786, 221] width 248 height 18
paste input "VCIS0014-8A-SA2025"
type input "VCIS0014-8A-SA2025"
click at [924, 225] on input "Search" at bounding box center [945, 220] width 41 height 15
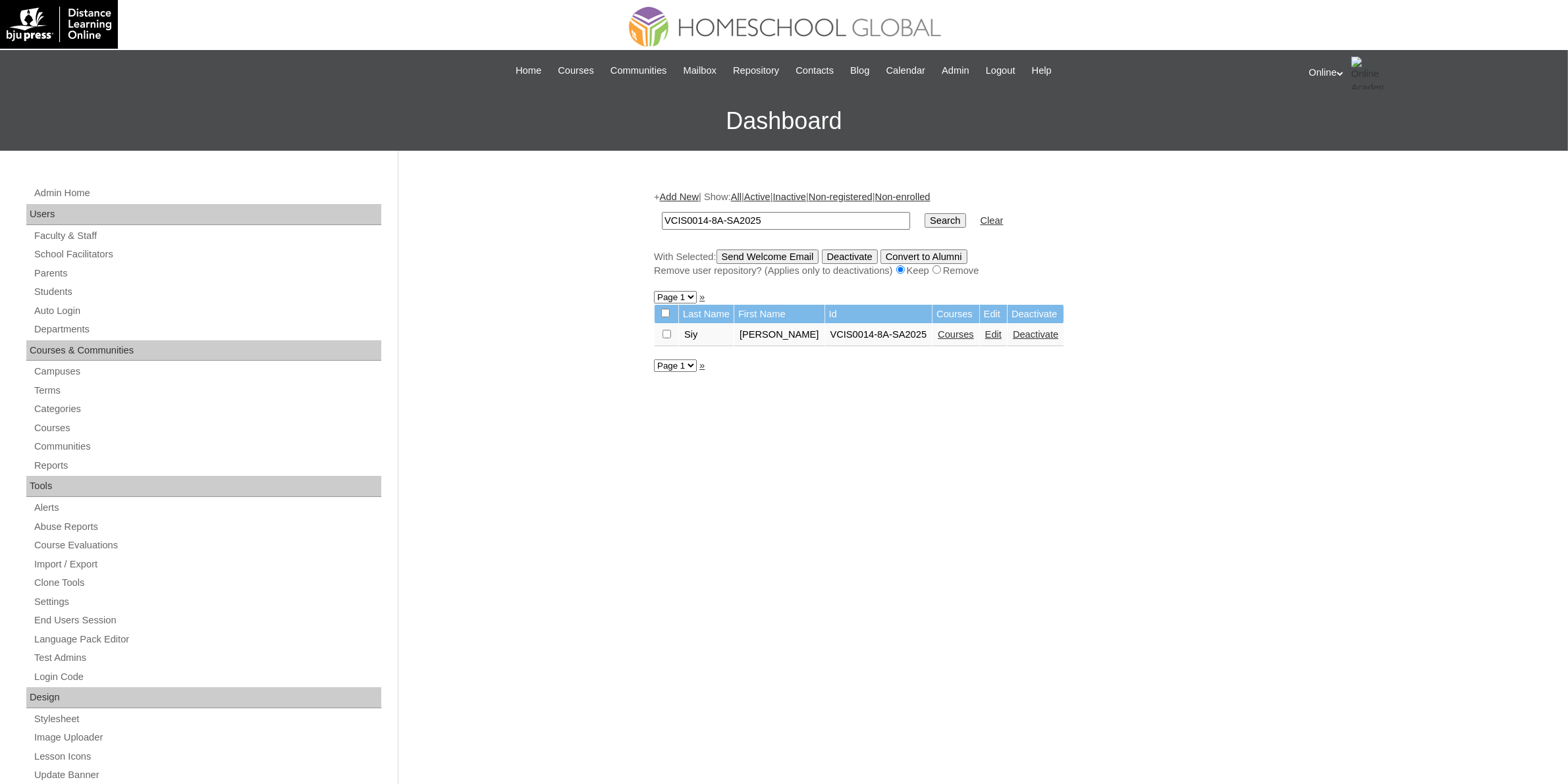
click at [985, 333] on link "Edit" at bounding box center [993, 334] width 16 height 10
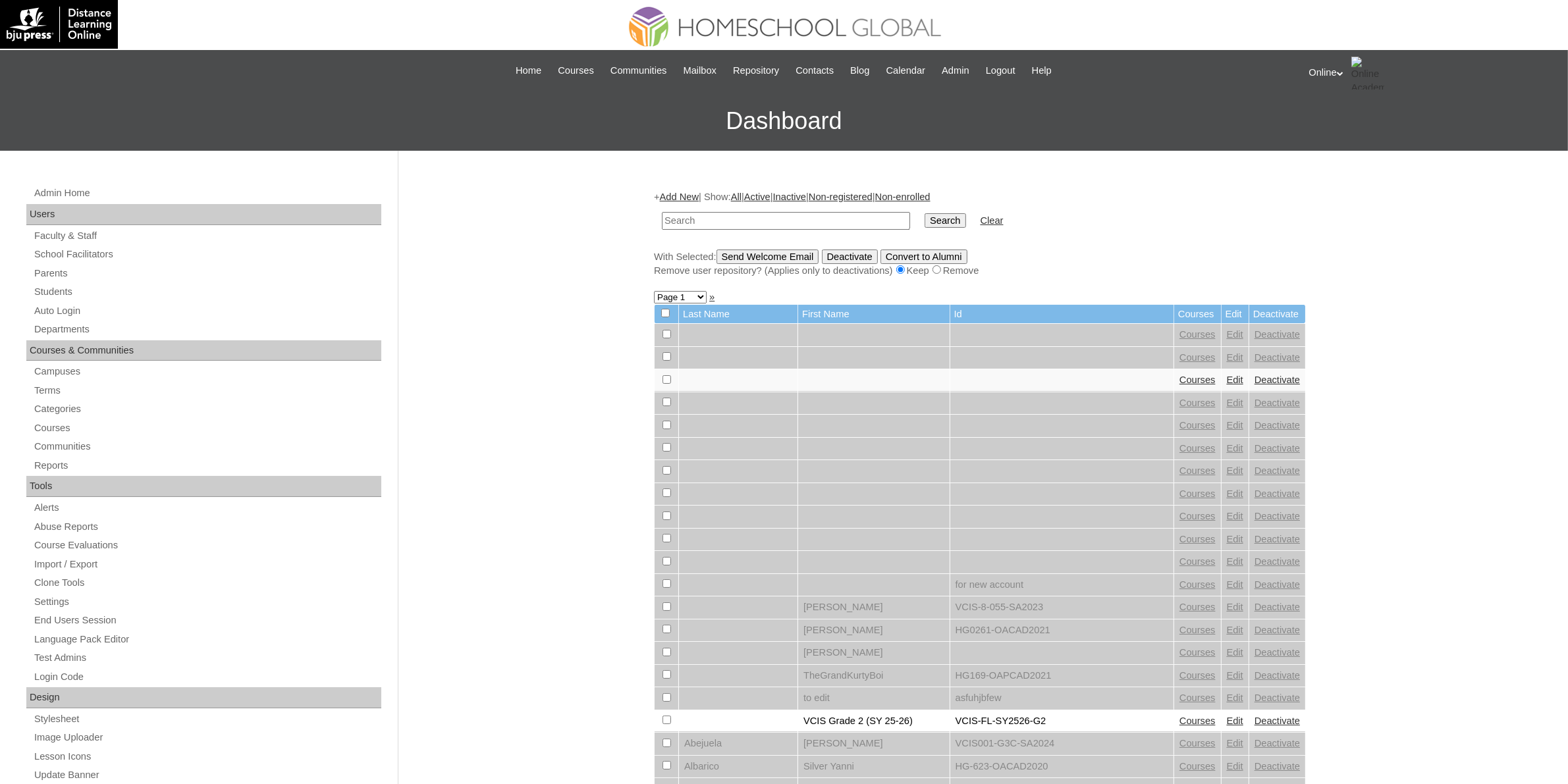
click at [795, 223] on input "text" at bounding box center [786, 221] width 248 height 18
paste input "VCIS0014-8A-SA2025"
type input "VCIS0014-8A-SA2025"
click at [924, 223] on input "Search" at bounding box center [945, 220] width 41 height 15
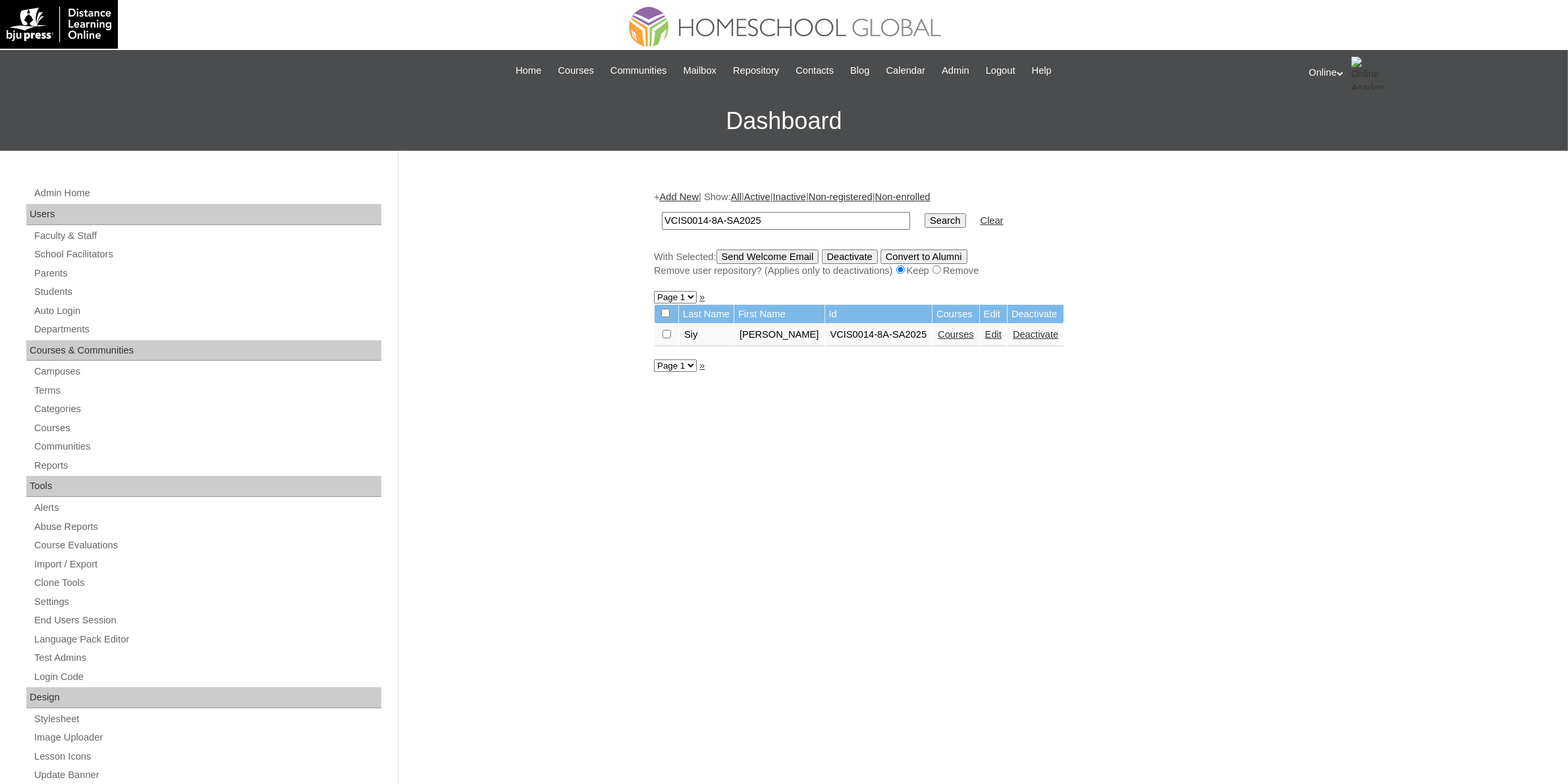
click at [938, 333] on link "Courses" at bounding box center [955, 334] width 36 height 10
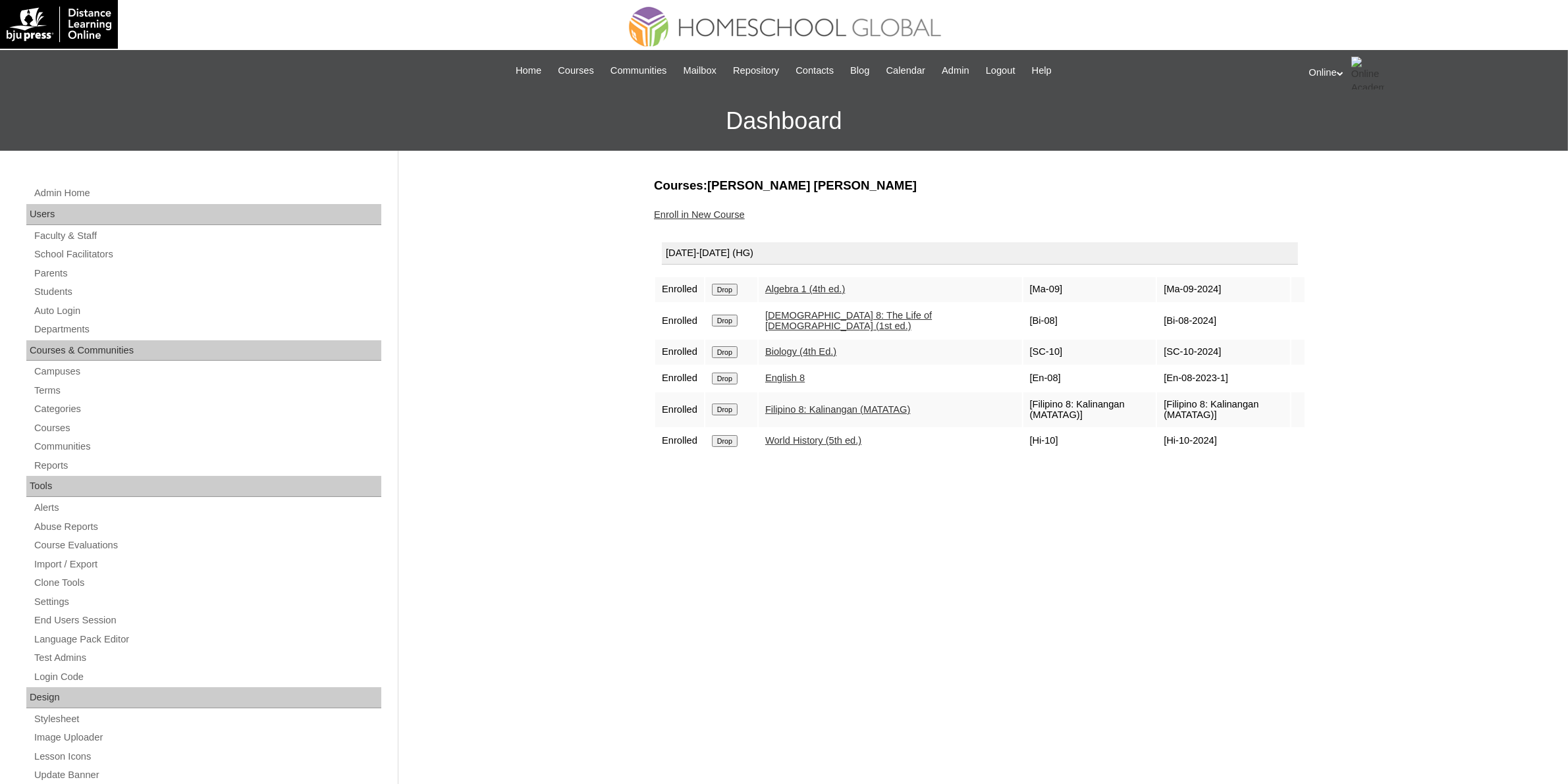
click at [719, 214] on link "Enroll in New Course" at bounding box center [700, 215] width 91 height 10
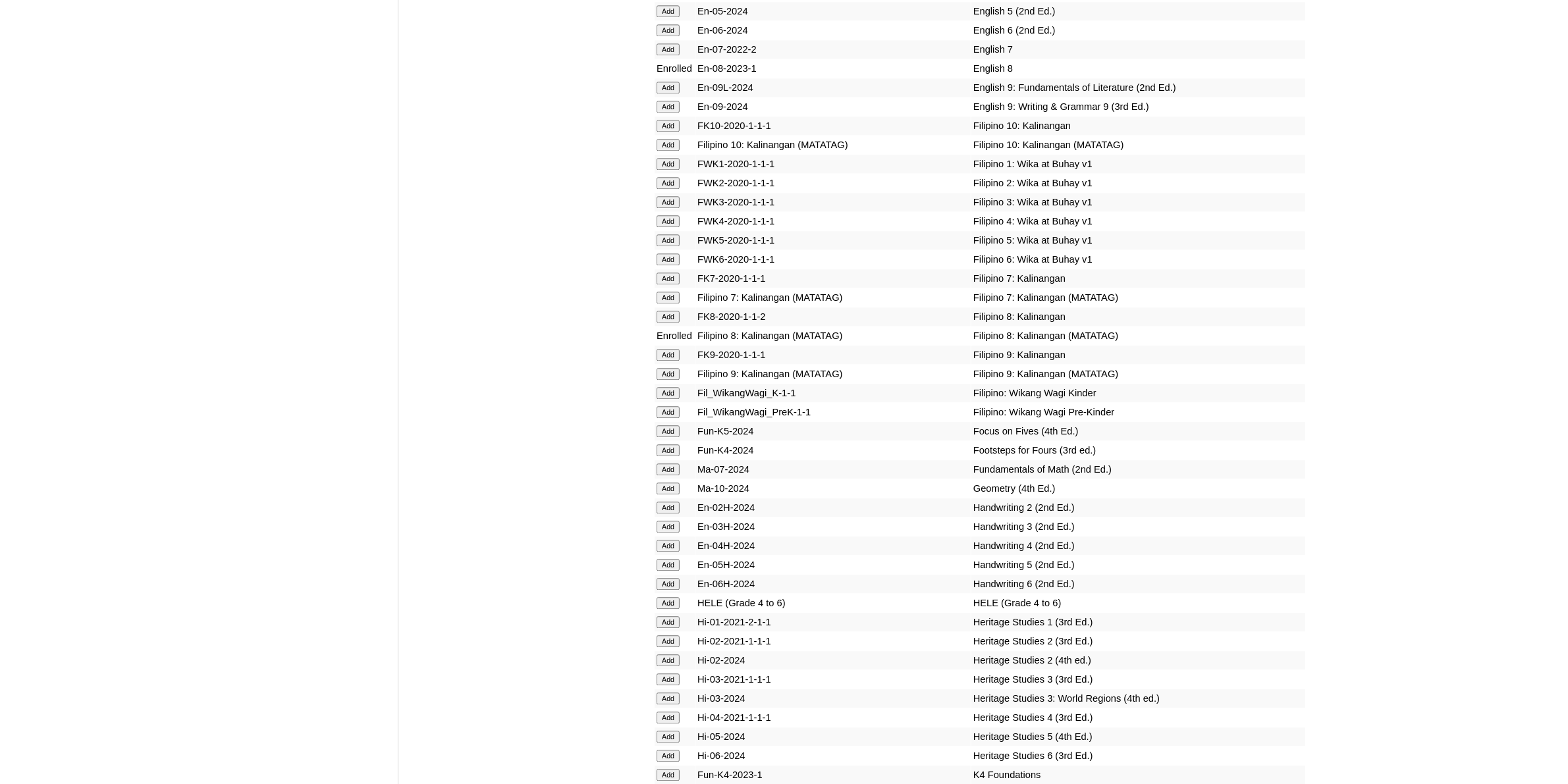
scroll to position [4362, 0]
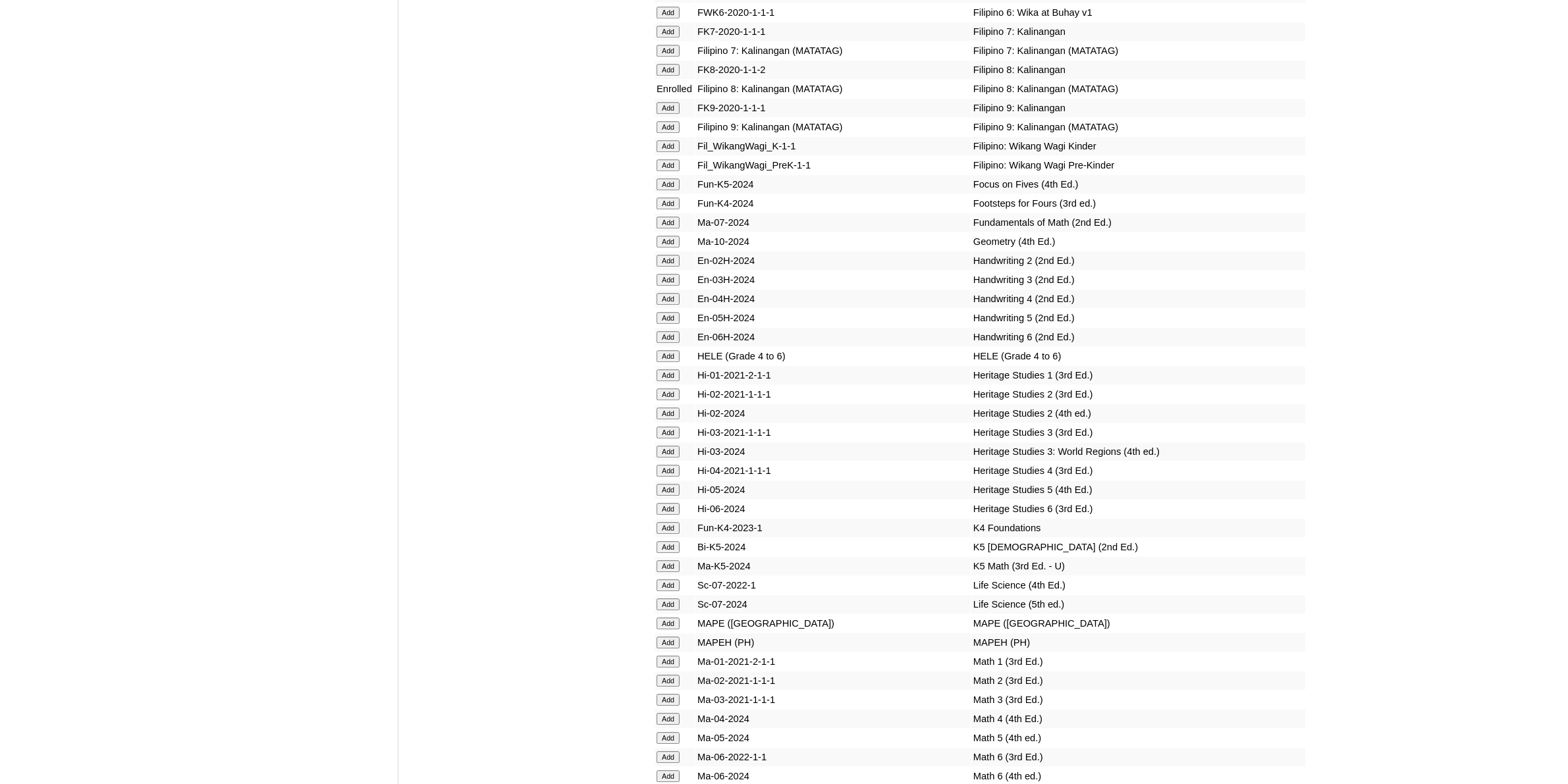
click at [674, 783] on input "Add" at bounding box center [667, 795] width 23 height 12
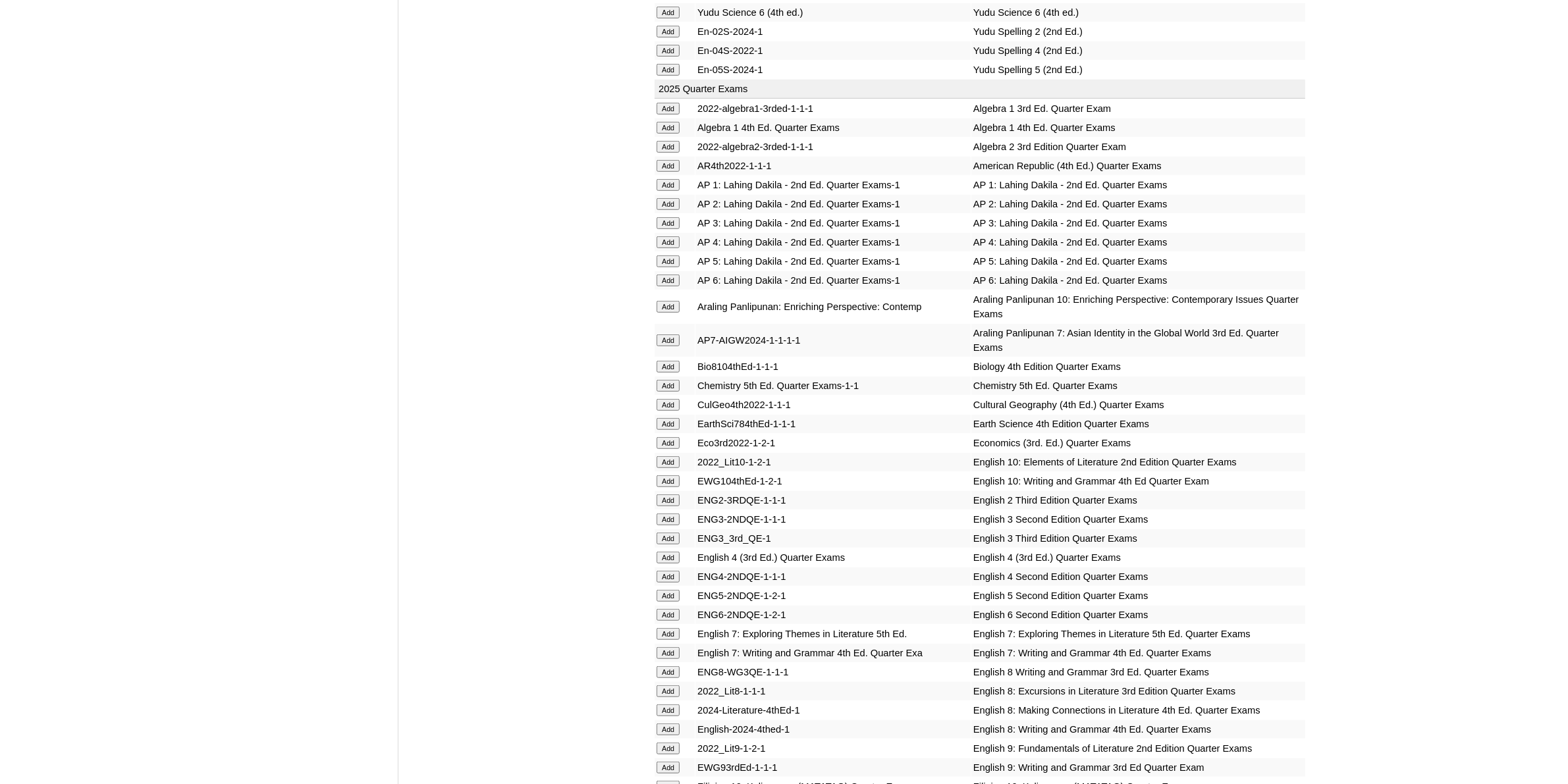
scroll to position [1152, 0]
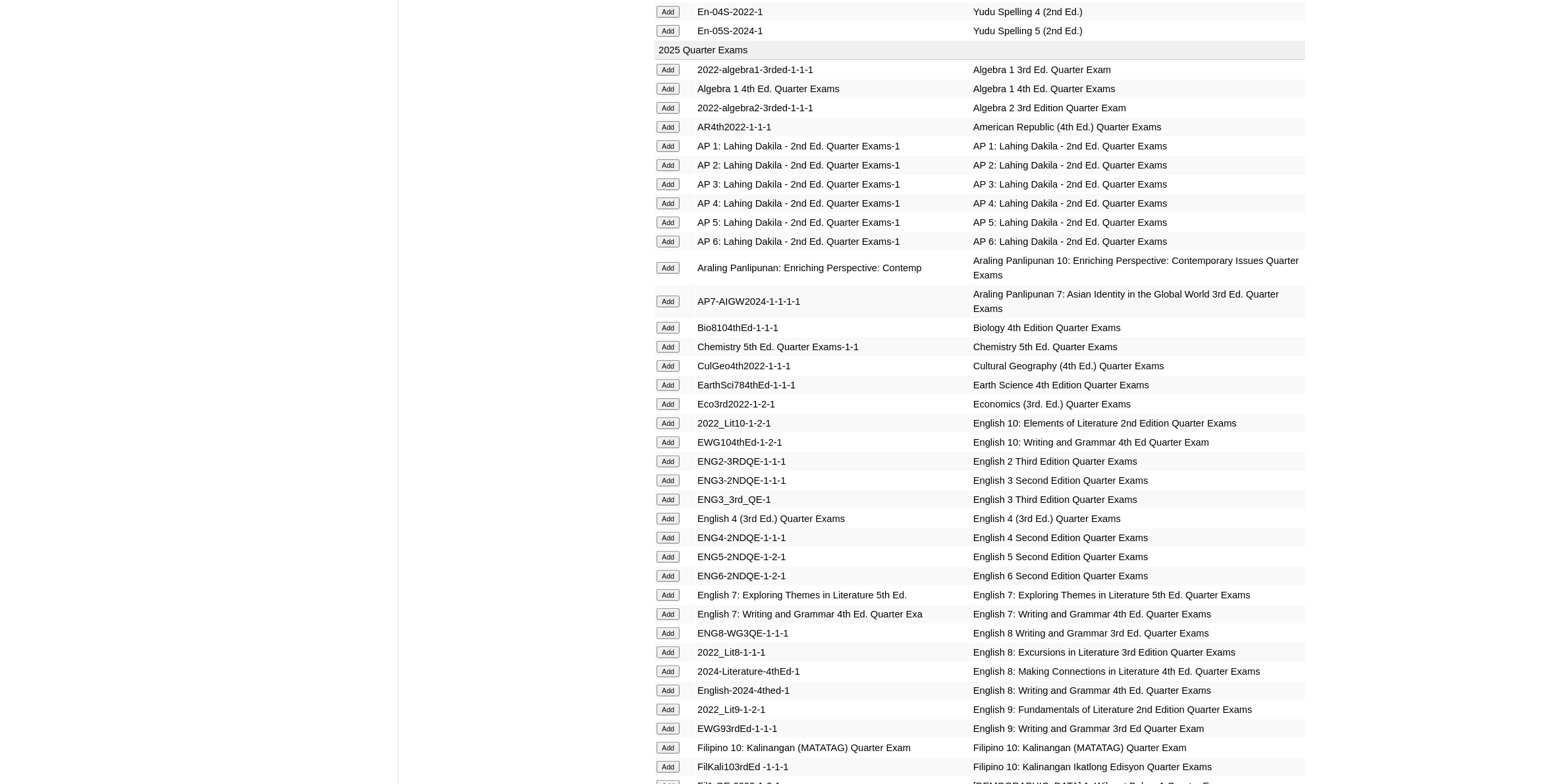
click at [670, 685] on input "Add" at bounding box center [667, 691] width 23 height 12
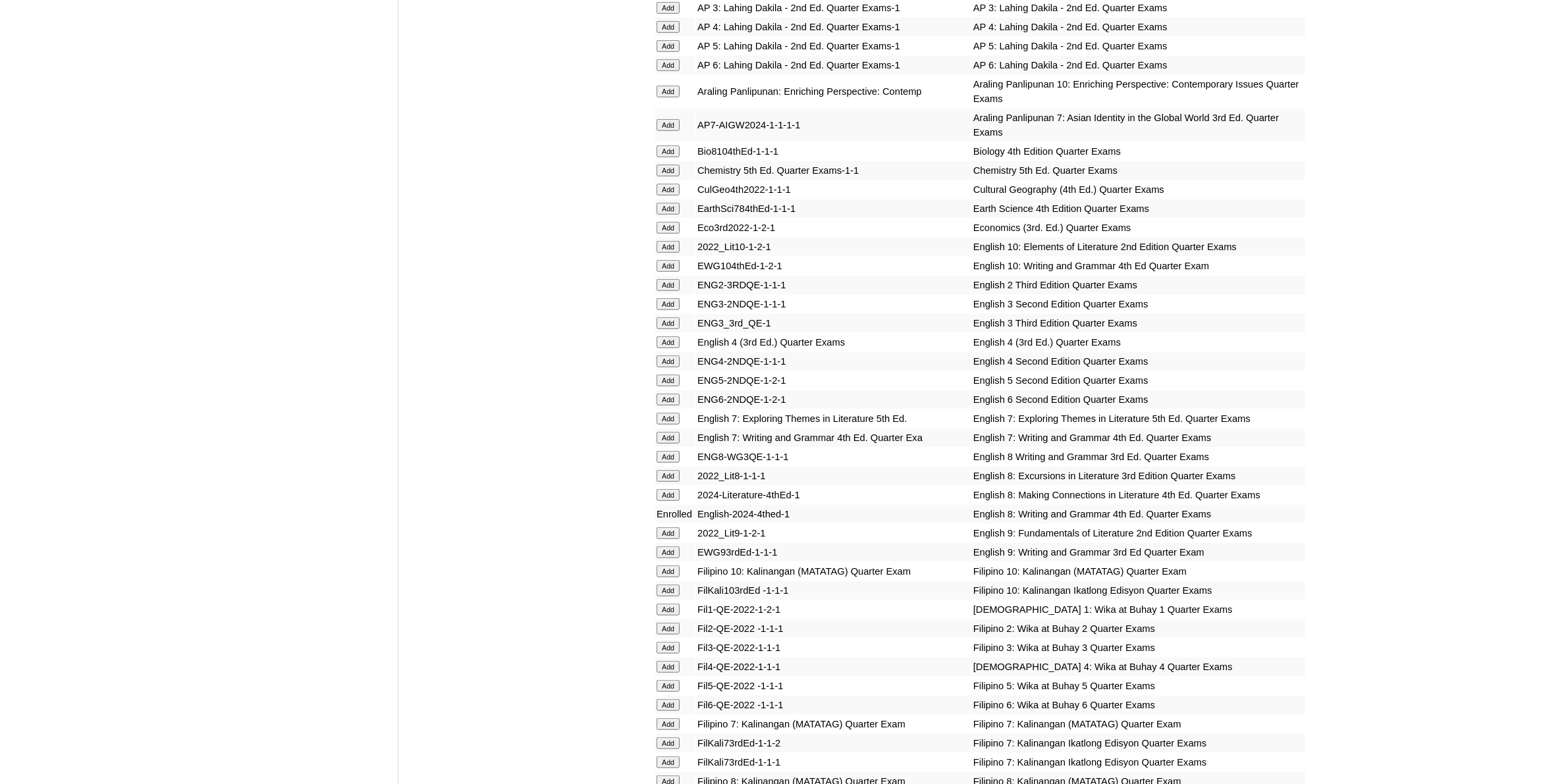
scroll to position [1481, 0]
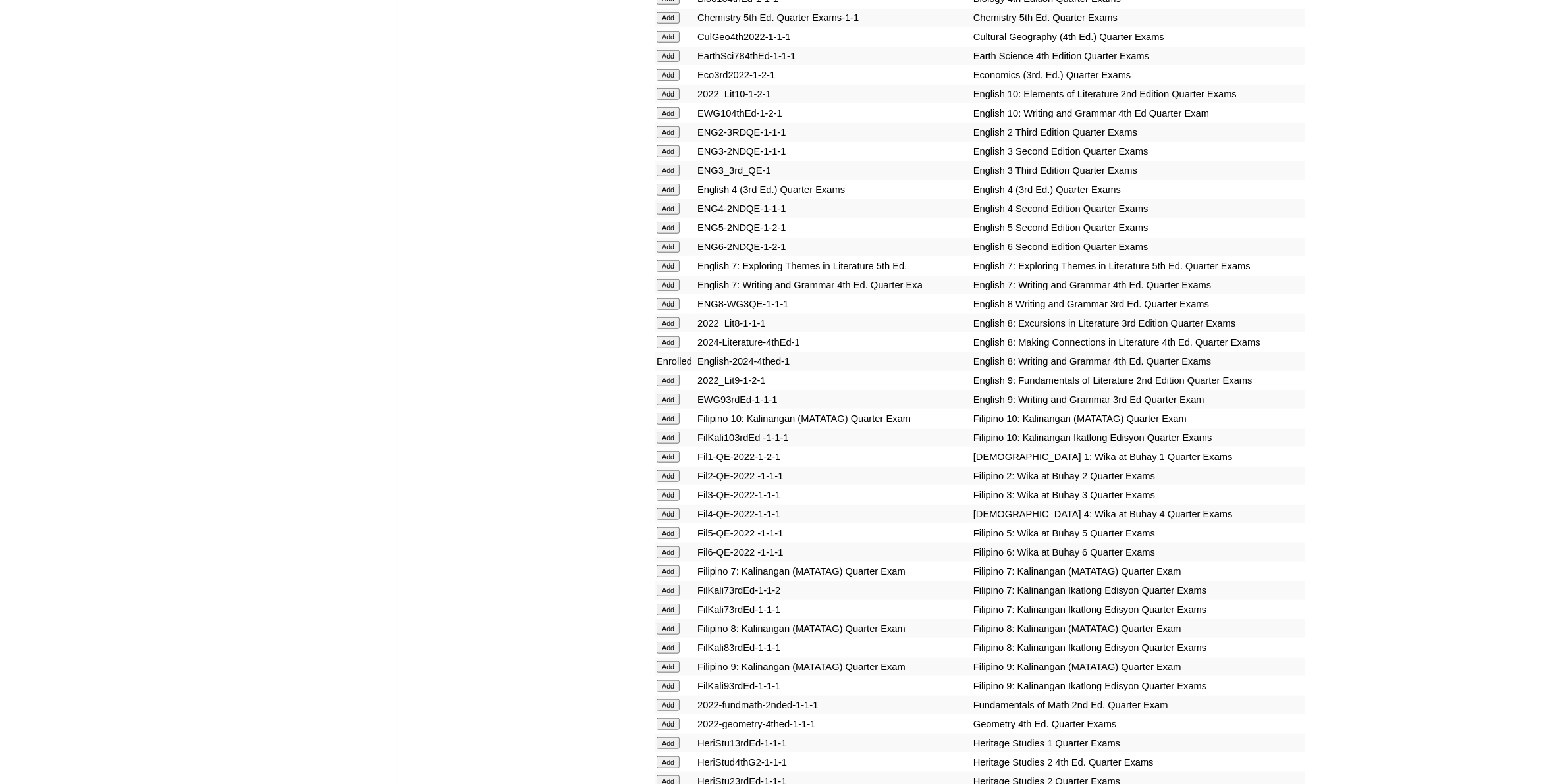
click at [662, 337] on input "Add" at bounding box center [667, 342] width 23 height 12
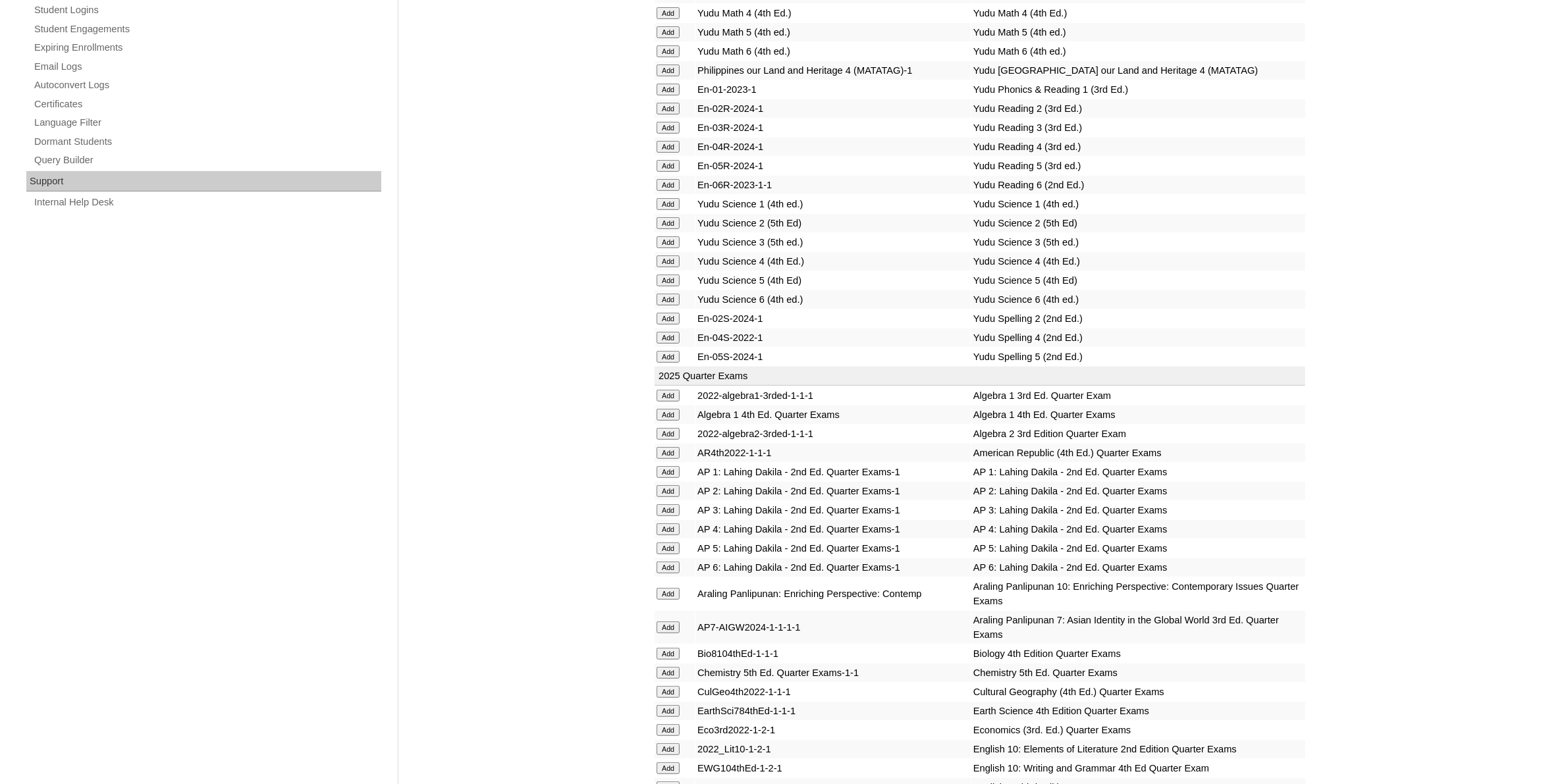
scroll to position [988, 0]
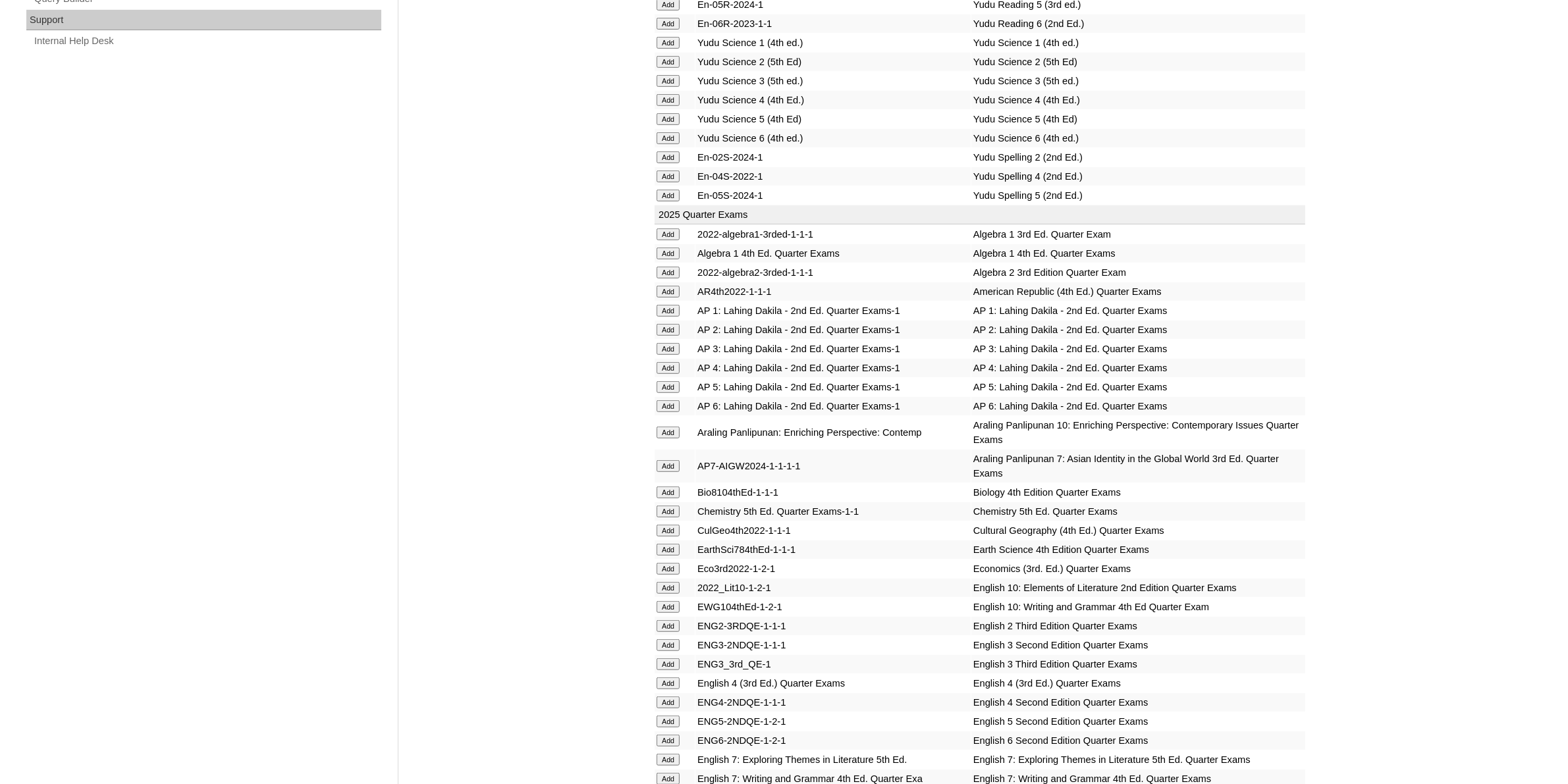
click at [669, 486] on input "Add" at bounding box center [667, 492] width 23 height 12
click at [673, 486] on input "Add" at bounding box center [667, 492] width 23 height 12
click at [674, 486] on input "Add" at bounding box center [667, 492] width 23 height 12
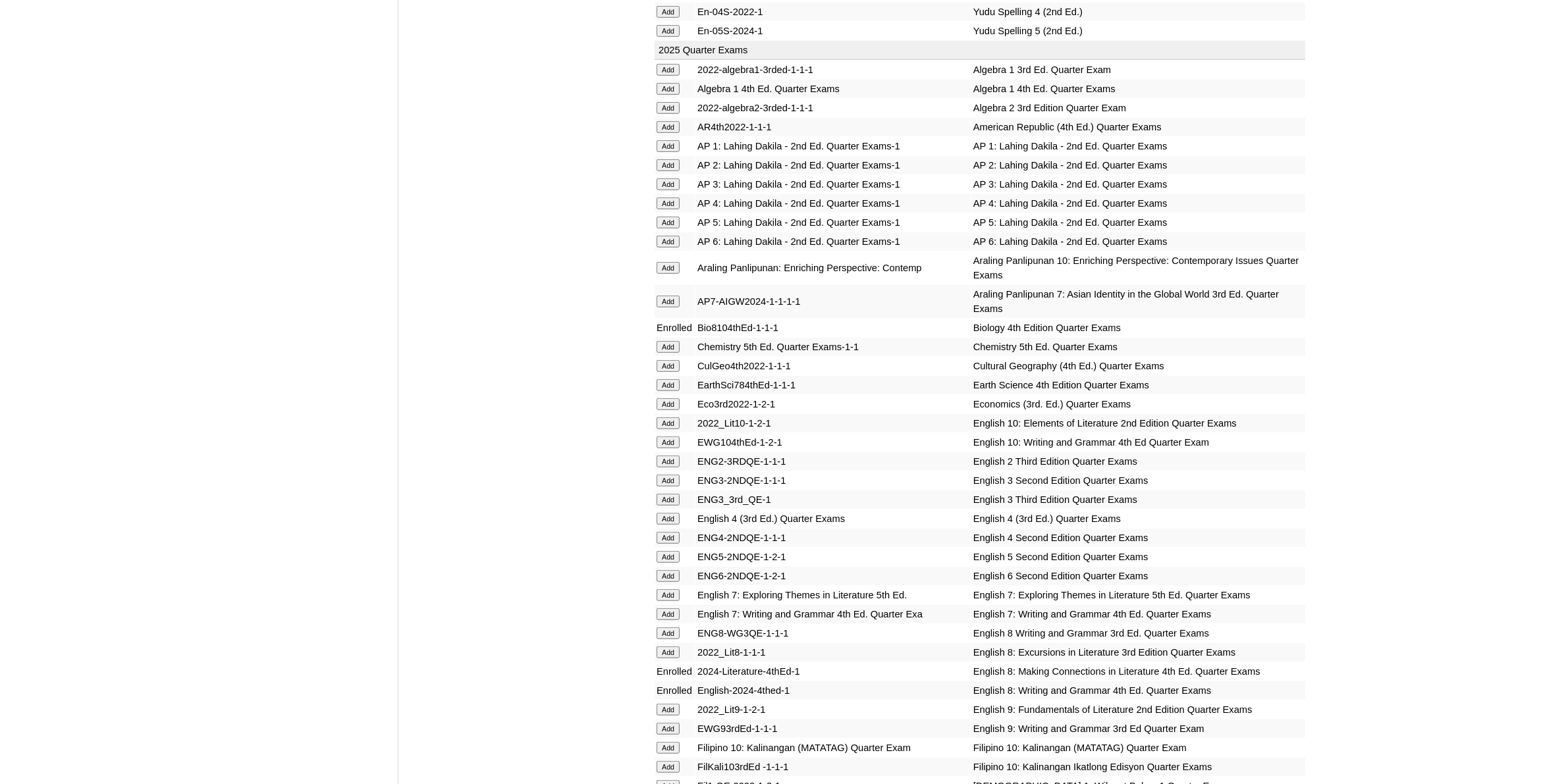
scroll to position [988, 0]
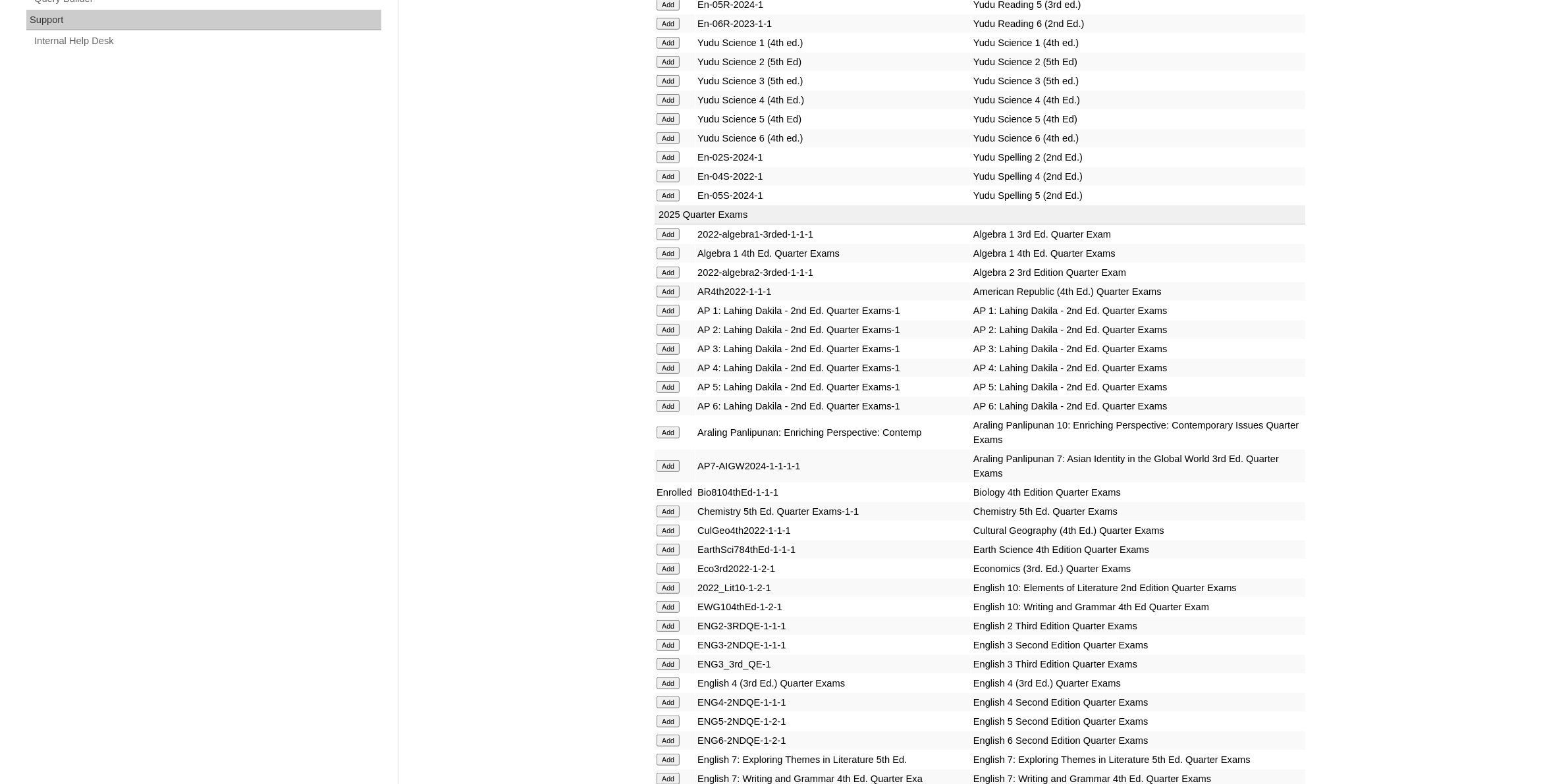
click at [677, 248] on input "Add" at bounding box center [667, 253] width 23 height 12
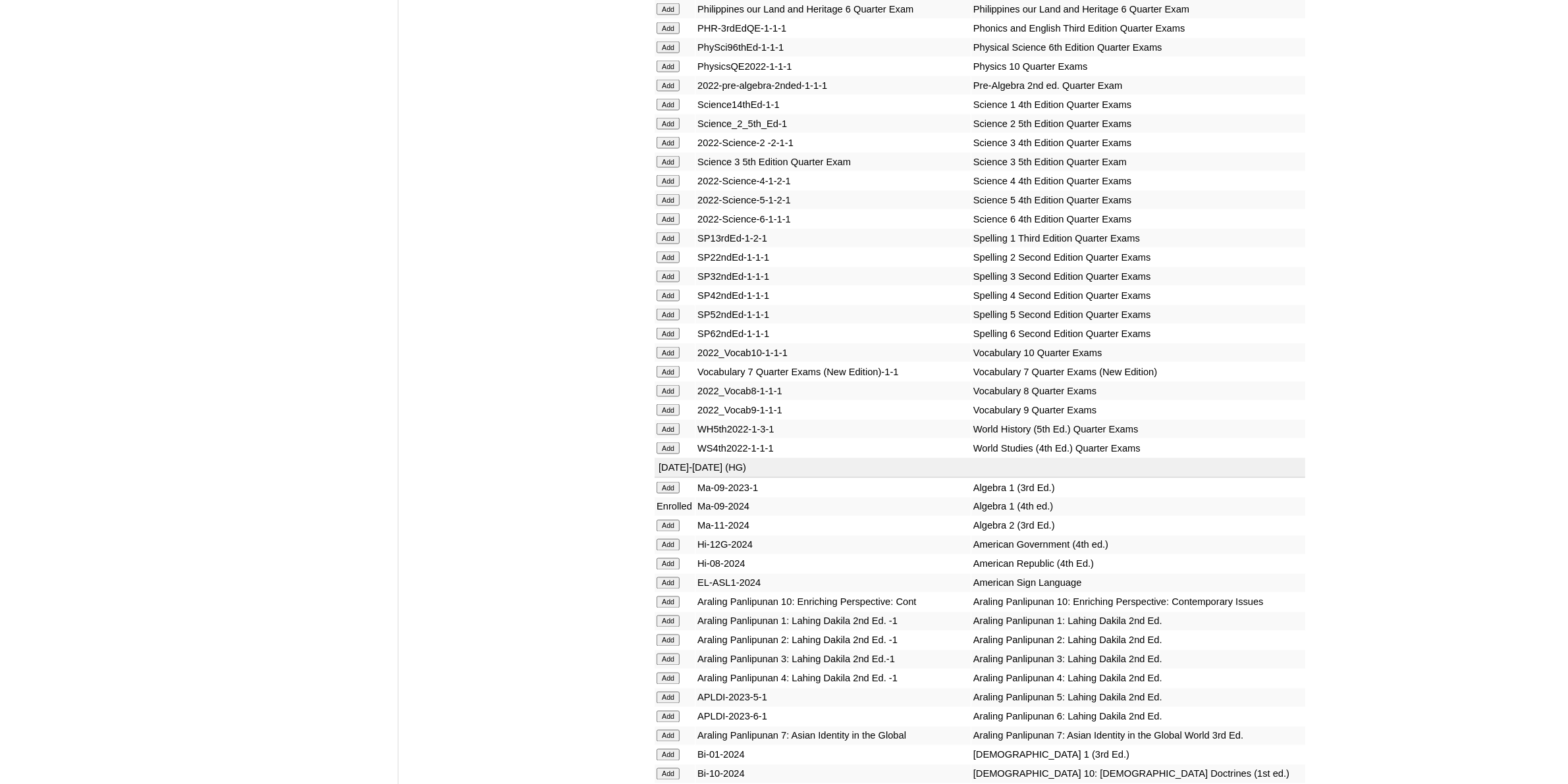
scroll to position [2633, 0]
click at [675, 425] on input "Add" at bounding box center [667, 431] width 23 height 12
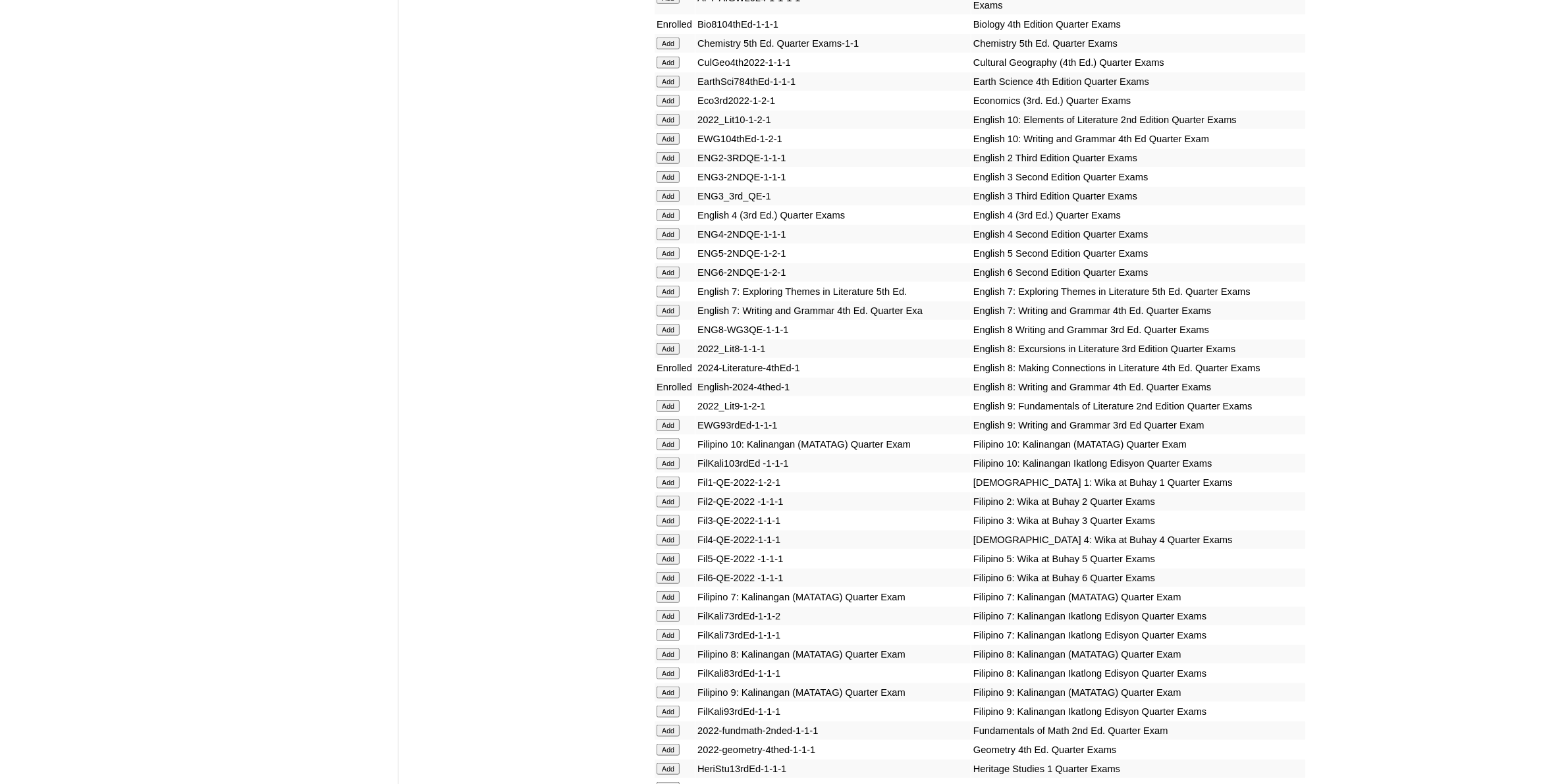
scroll to position [1481, 0]
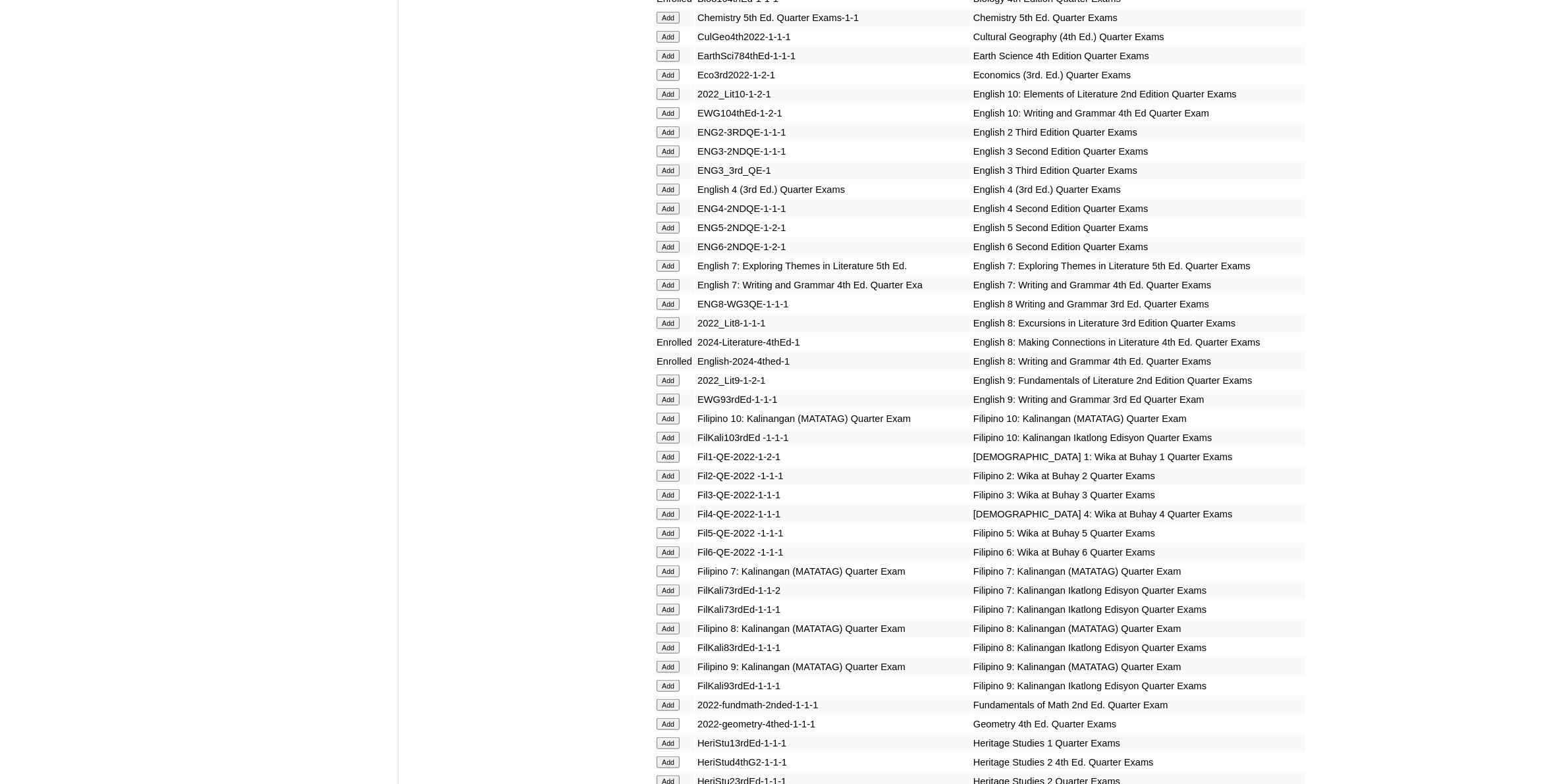
click at [678, 623] on input "Add" at bounding box center [667, 629] width 23 height 12
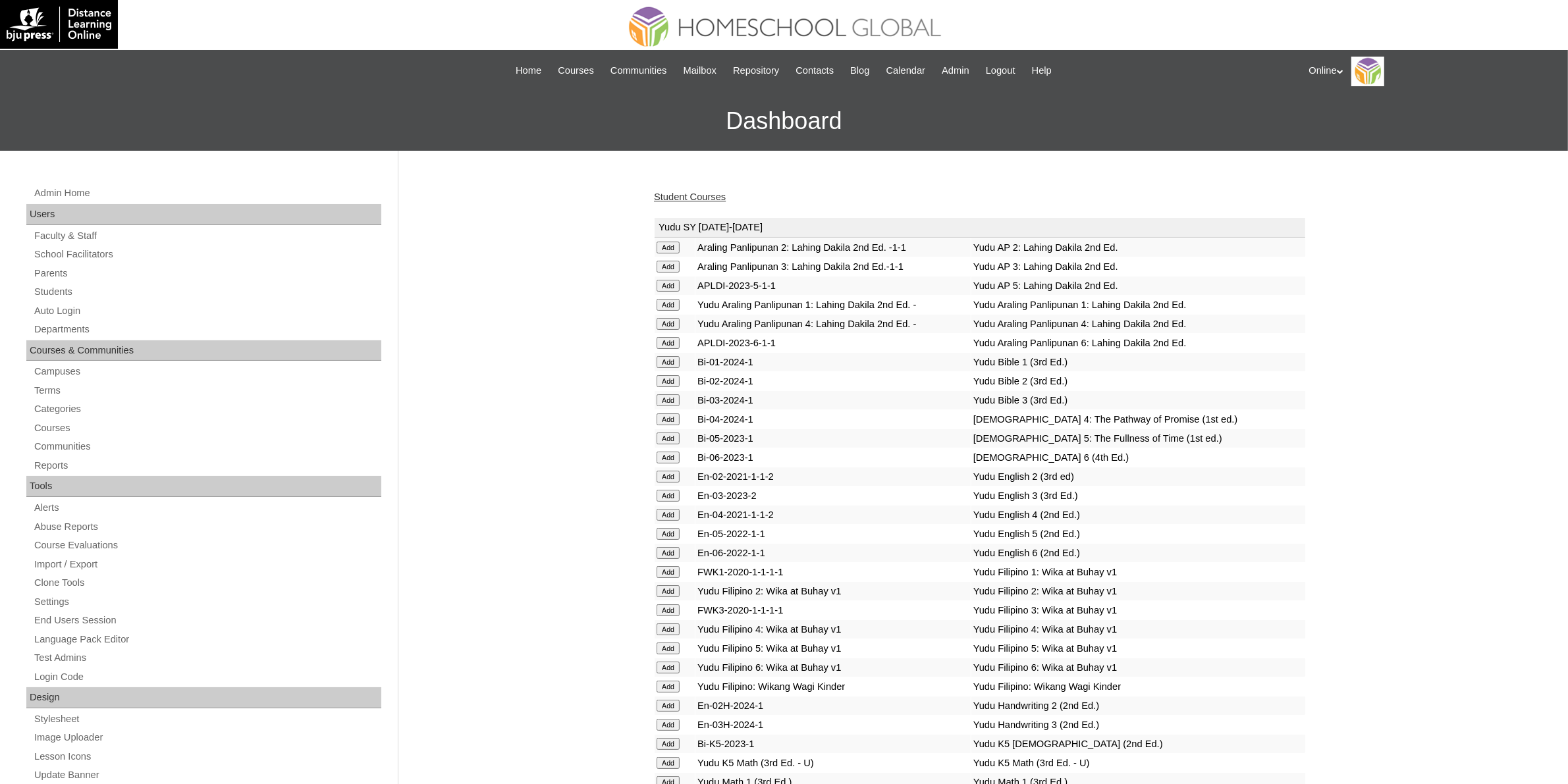
click at [719, 193] on link "Student Courses" at bounding box center [690, 197] width 72 height 10
